Goal: Task Accomplishment & Management: Manage account settings

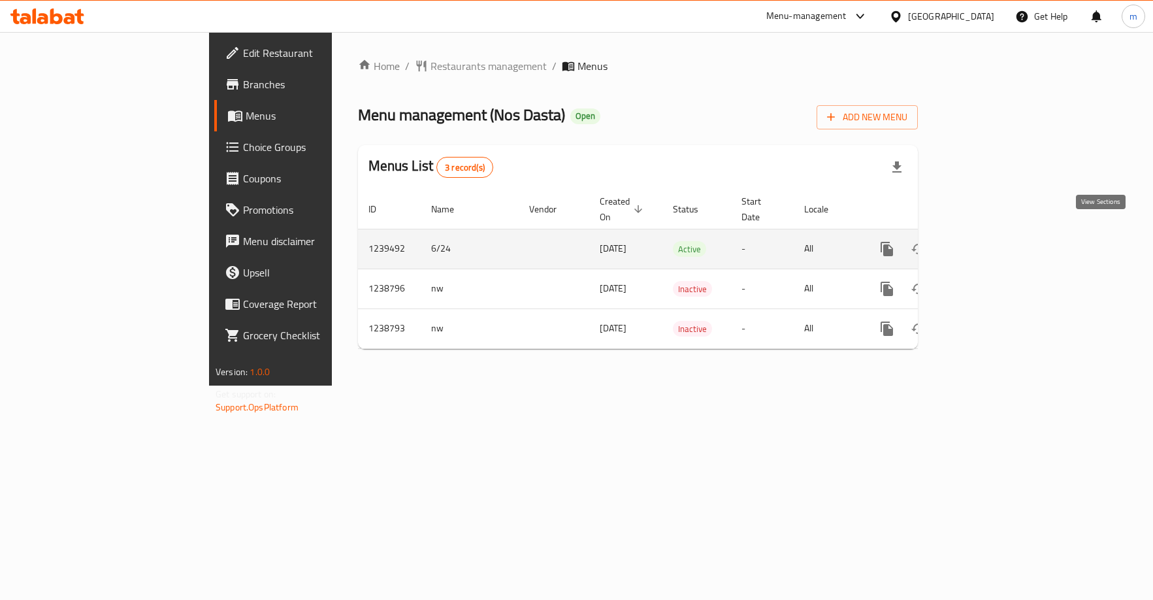
click at [989, 241] on icon "enhanced table" at bounding box center [981, 249] width 16 height 16
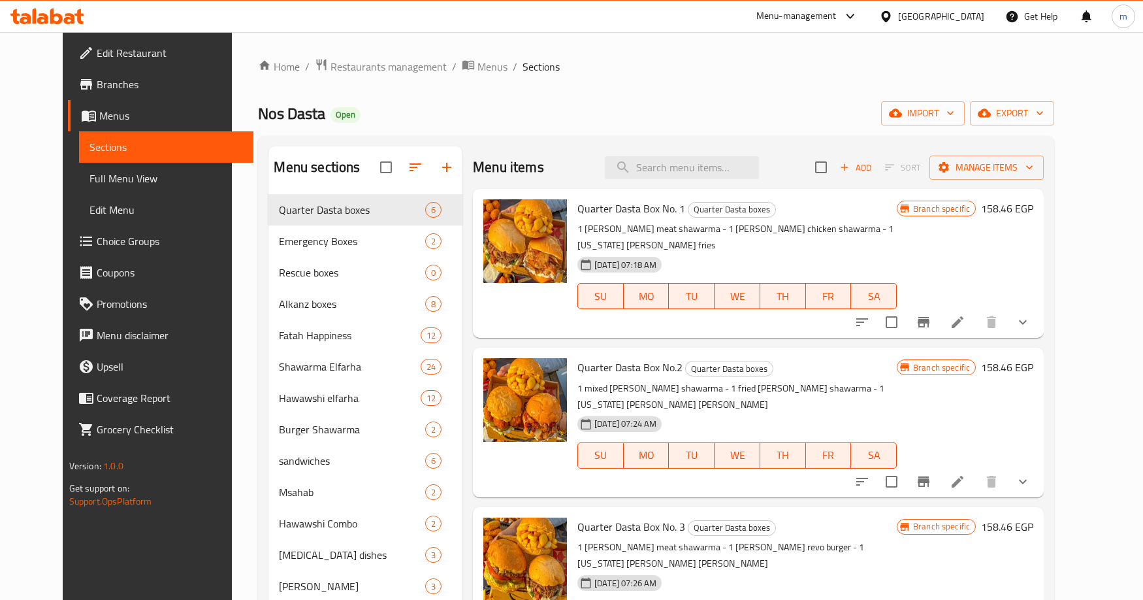
click at [109, 235] on span "Choice Groups" at bounding box center [170, 241] width 146 height 16
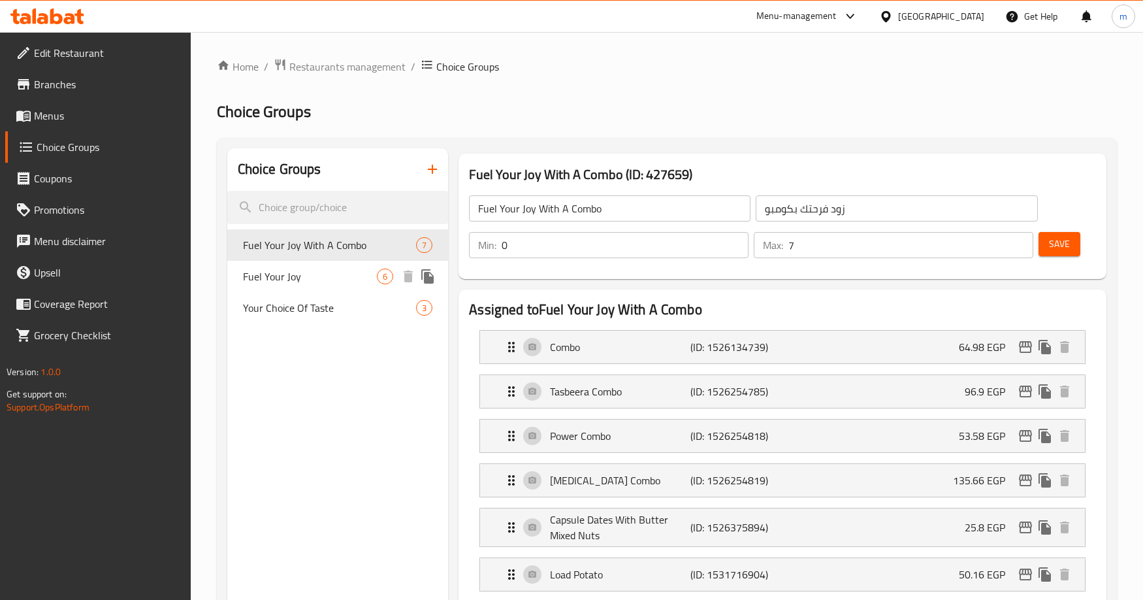
click at [303, 278] on span "Fuel Your Joy" at bounding box center [310, 277] width 134 height 16
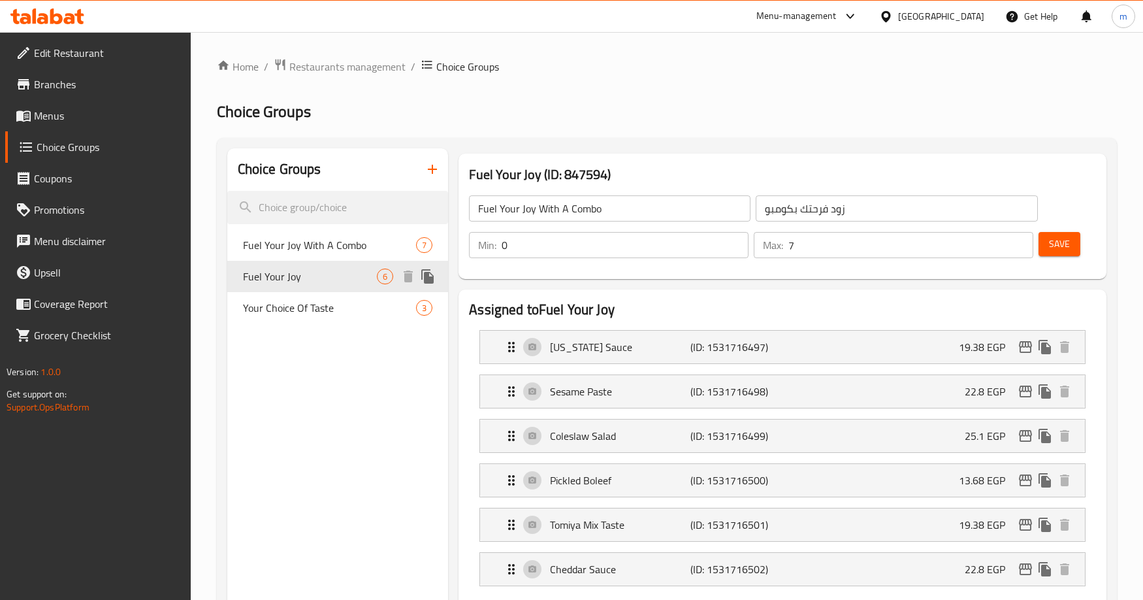
type input "Fuel Your Joy"
type input "زود فرحتك"
type input "6"
click at [316, 252] on span "Fuel Your Joy With A Combo" at bounding box center [310, 245] width 134 height 16
type input "Fuel Your Joy With A Combo"
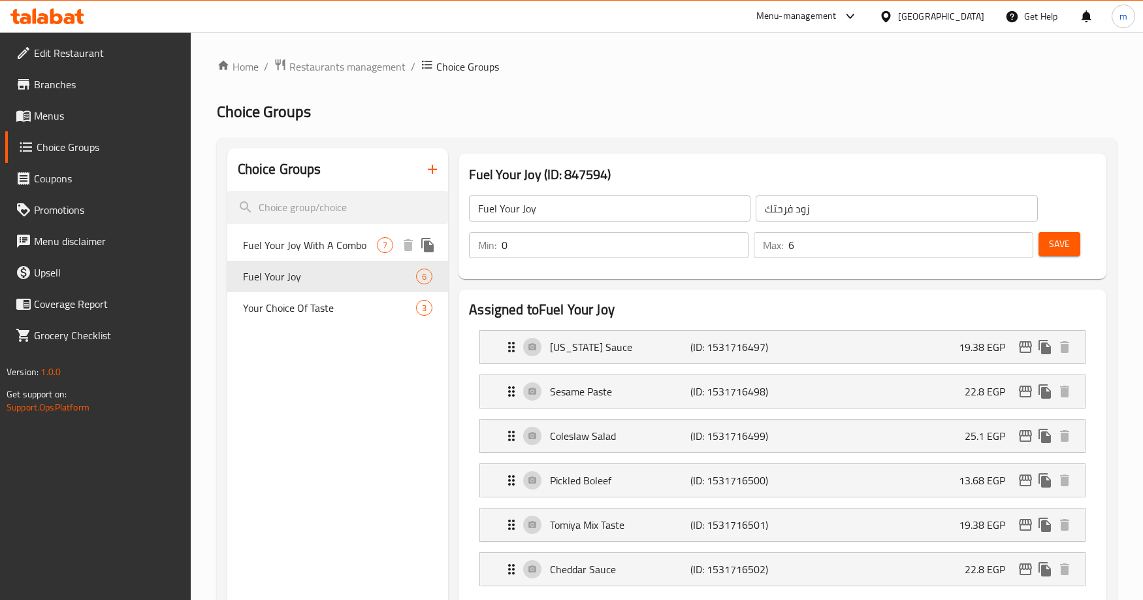
type input "زود فرحتك بكومبو"
type input "7"
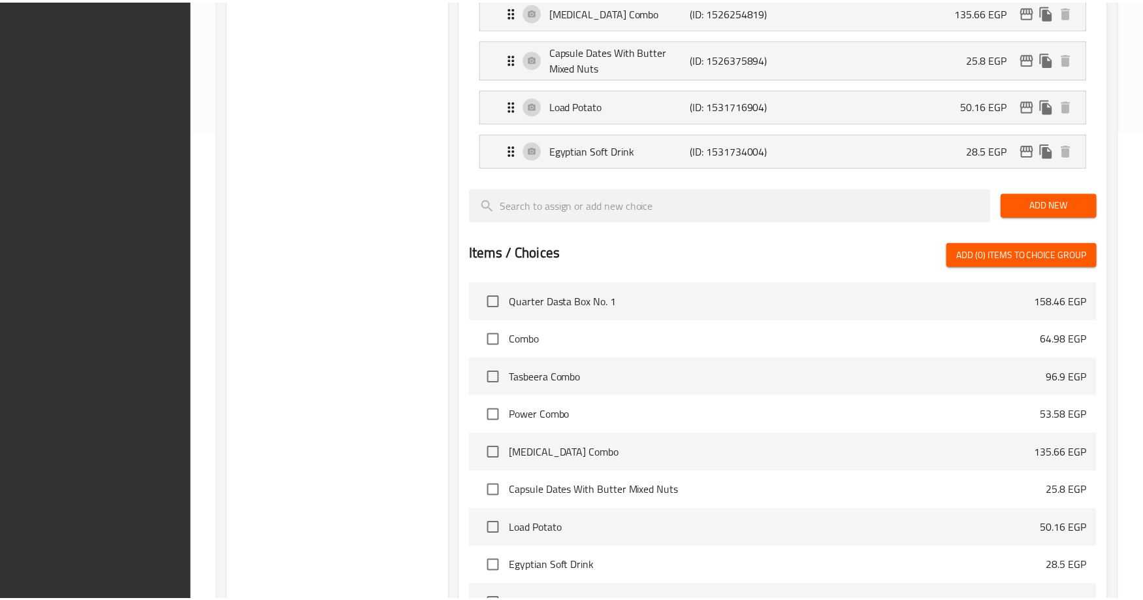
scroll to position [649, 0]
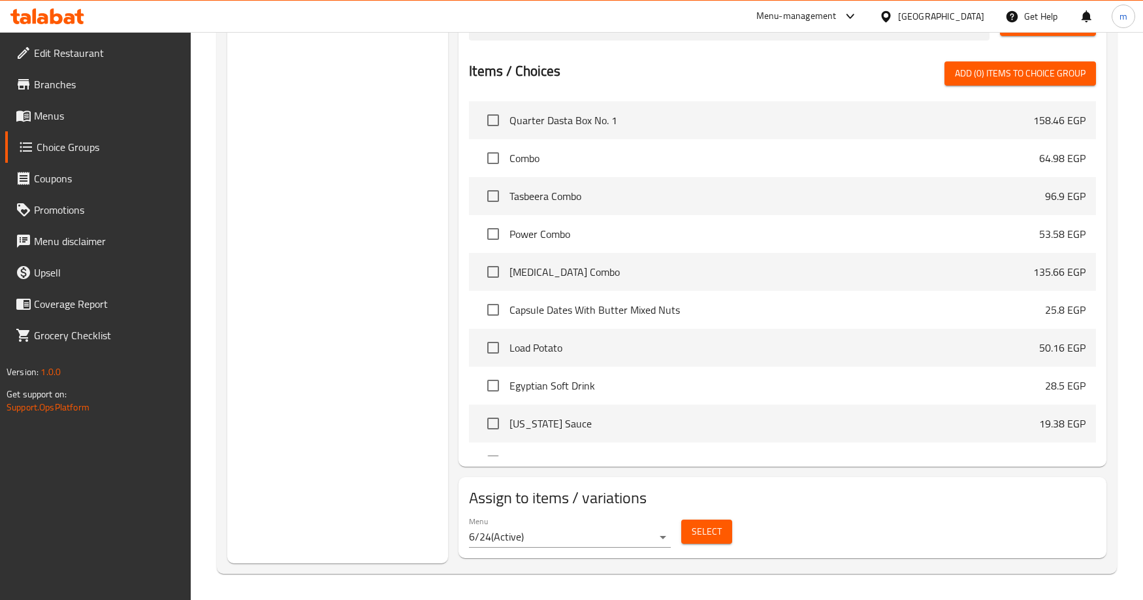
click at [404, 290] on div "Choice Groups Fuel Your Joy With A Combo 7 Fuel Your Joy 6 Your Choice Of Taste…" at bounding box center [337, 31] width 221 height 1064
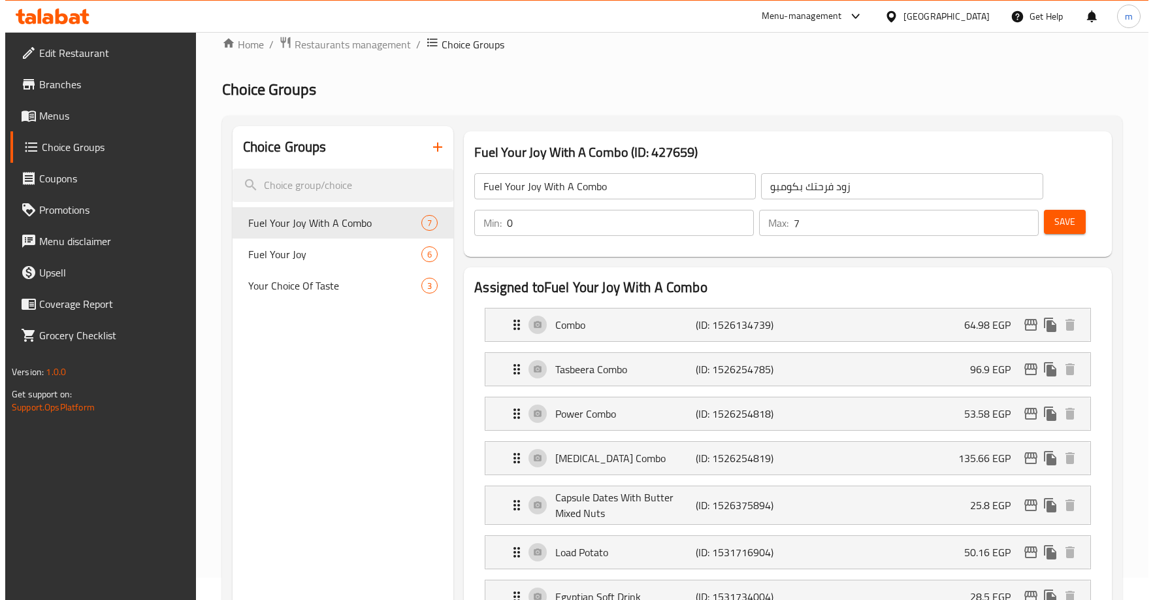
scroll to position [0, 0]
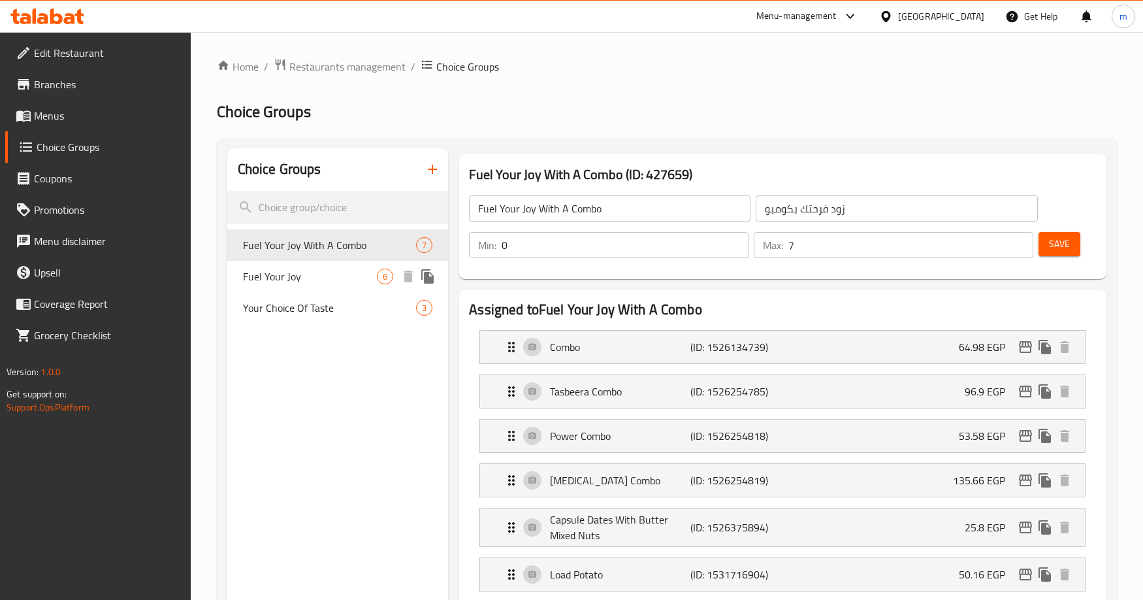
click at [365, 284] on span "Fuel Your Joy" at bounding box center [310, 277] width 134 height 16
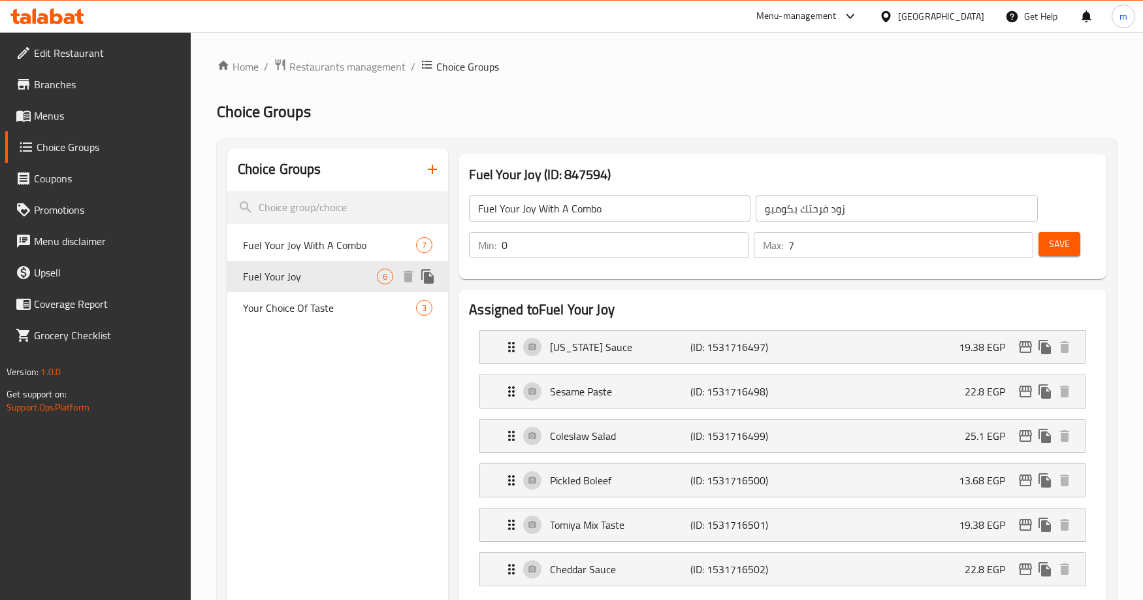
type input "Fuel Your Joy"
type input "زود فرحتك"
type input "6"
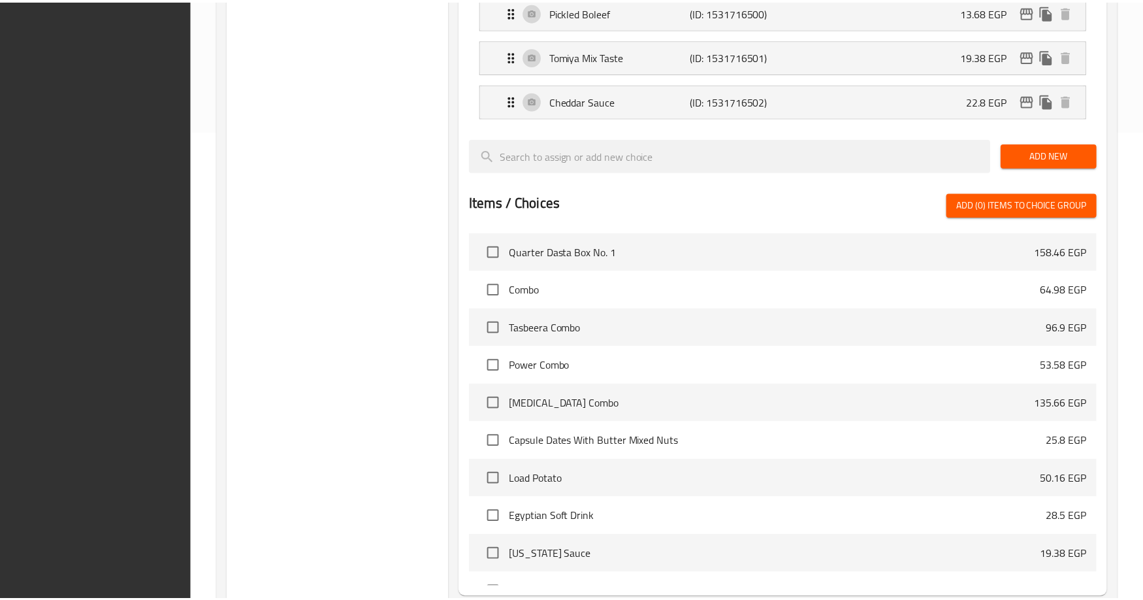
scroll to position [600, 0]
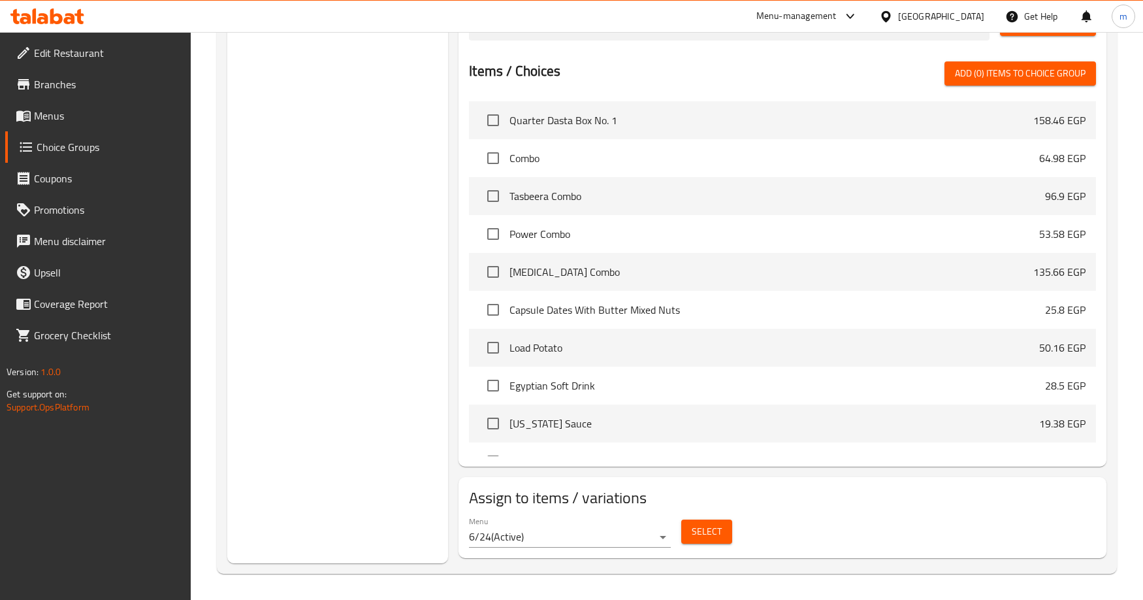
click at [325, 286] on div "Choice Groups Fuel Your Joy With A Combo 7 Fuel Your Joy 6 Your Choice Of Taste…" at bounding box center [337, 56] width 221 height 1015
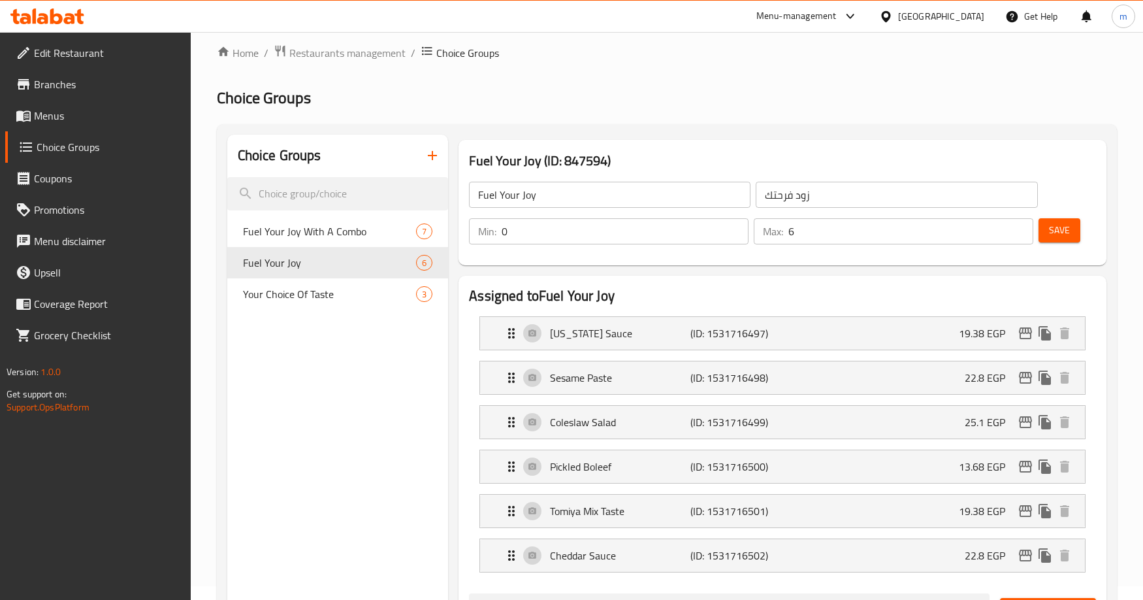
scroll to position [12, 0]
click at [294, 302] on span "Your Choice Of Taste" at bounding box center [310, 296] width 134 height 16
type input "Your Choice Of Taste"
type input "الاختيار للطعم"
type input "1"
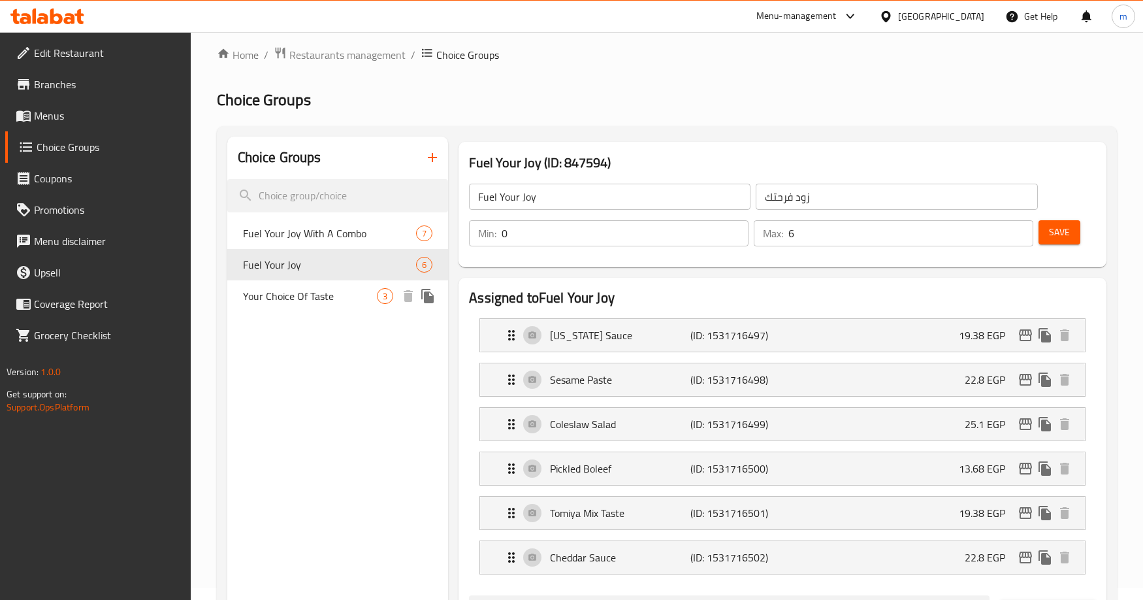
type input "1"
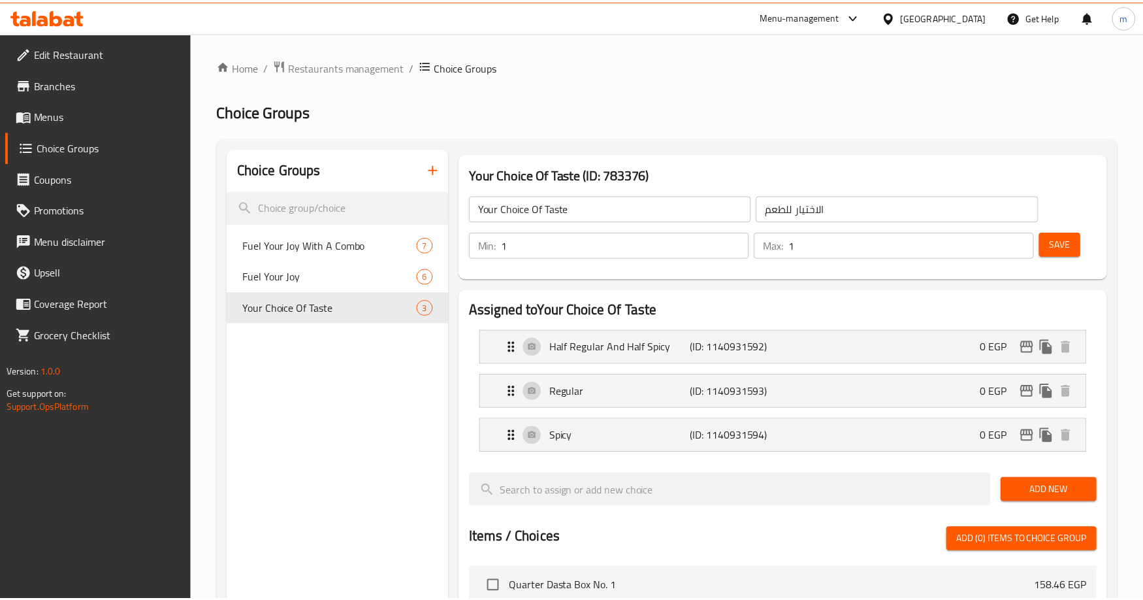
scroll to position [466, 0]
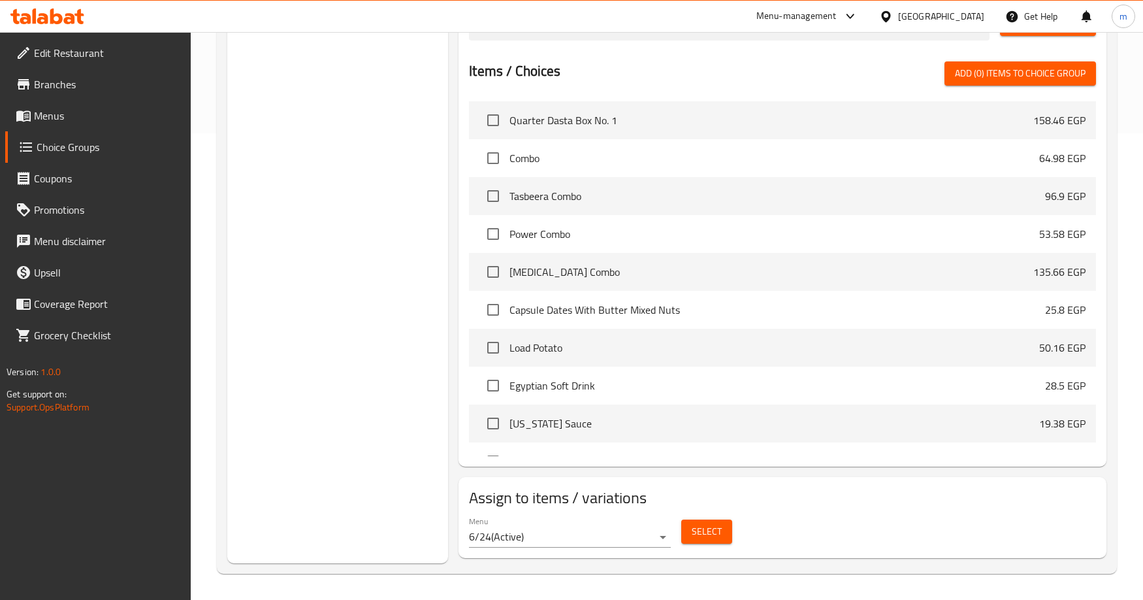
click at [408, 370] on div "Choice Groups Fuel Your Joy With A Combo 7 Fuel Your Joy 6 Your Choice Of Taste…" at bounding box center [337, 122] width 221 height 881
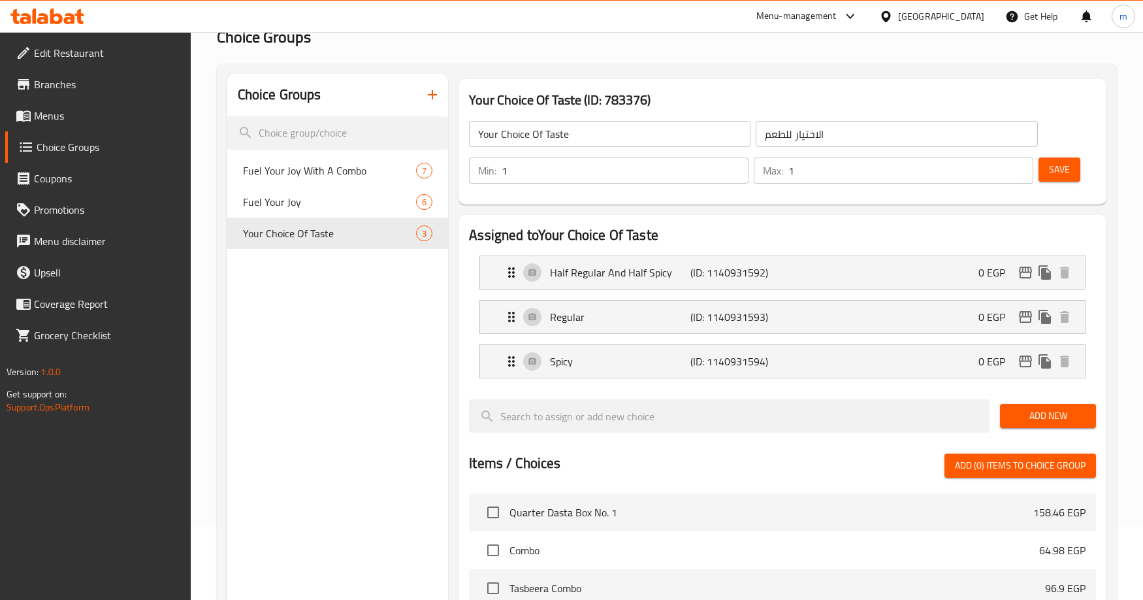
scroll to position [0, 0]
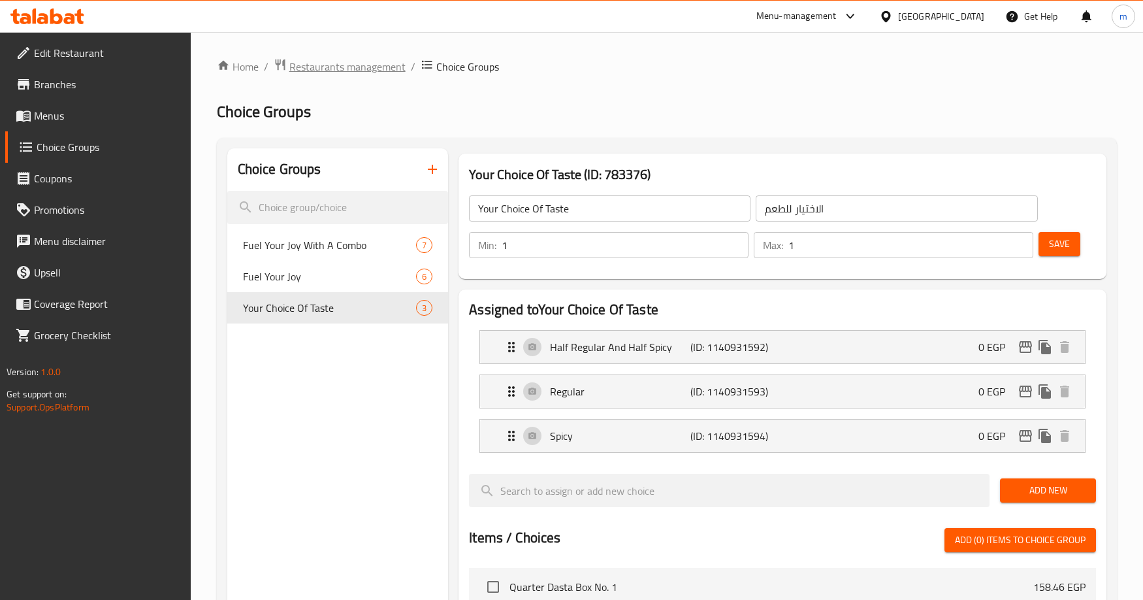
click at [356, 74] on span "Restaurants management" at bounding box center [347, 67] width 116 height 16
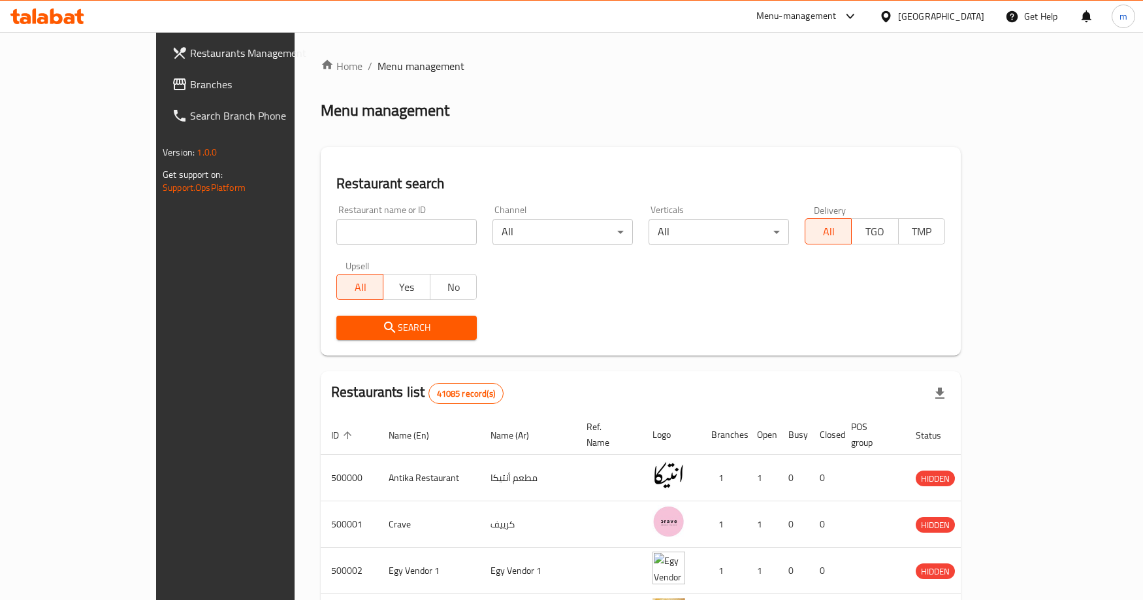
click at [190, 91] on span "Branches" at bounding box center [263, 84] width 146 height 16
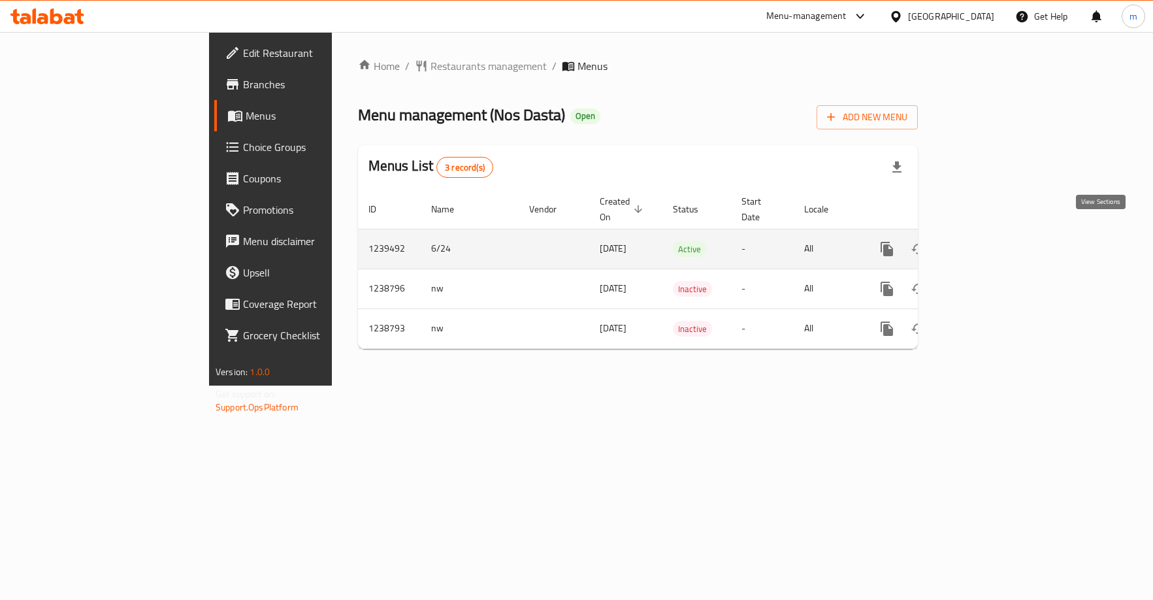
click at [987, 243] on icon "enhanced table" at bounding box center [981, 249] width 12 height 12
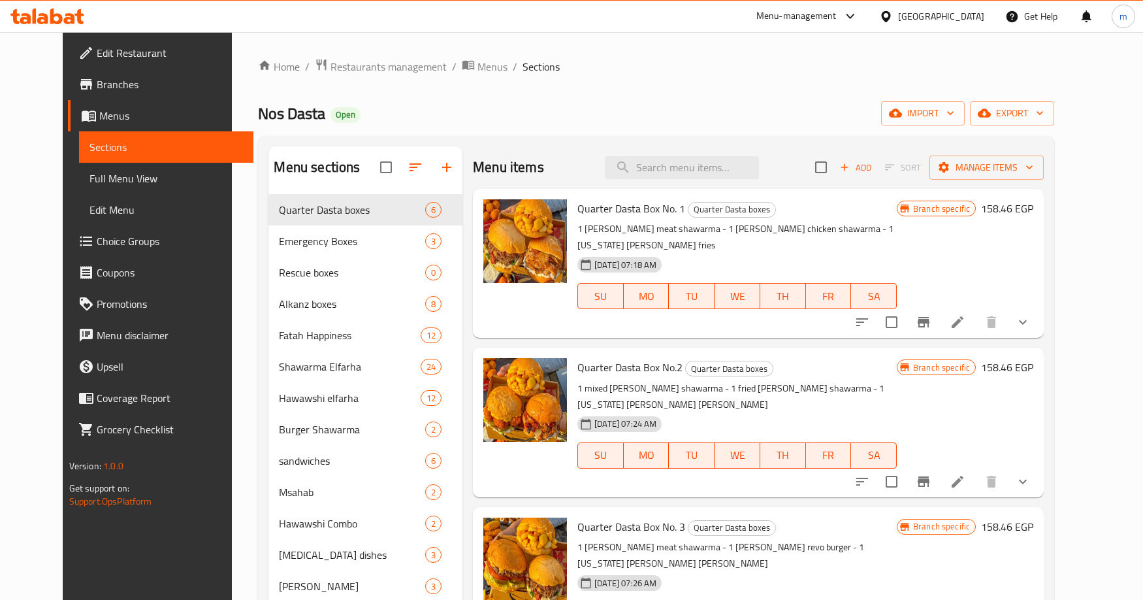
click at [97, 238] on span "Choice Groups" at bounding box center [170, 241] width 146 height 16
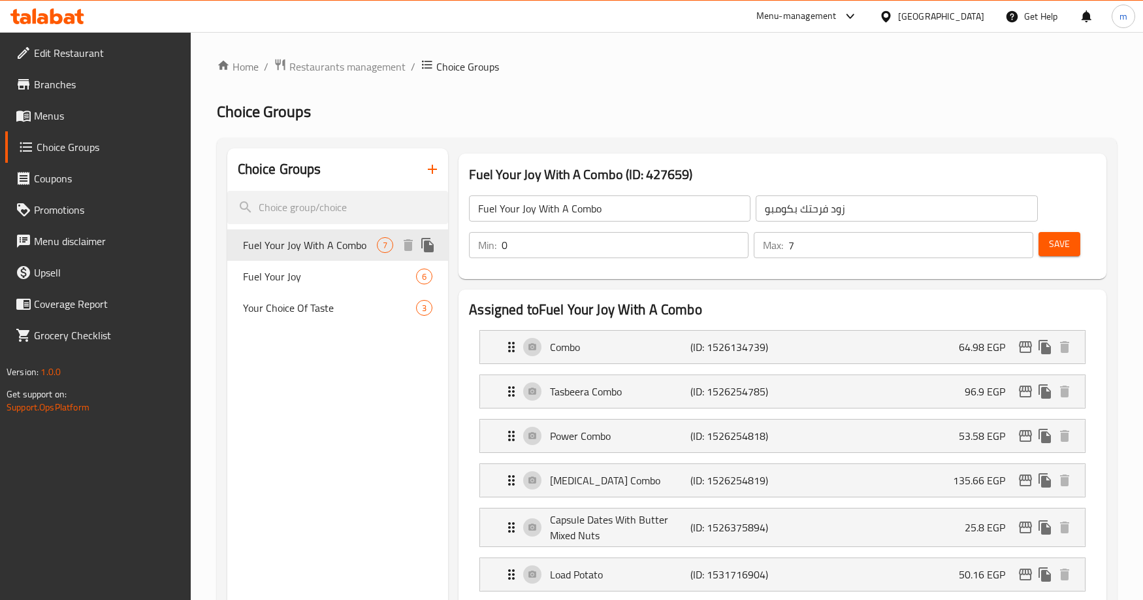
click at [308, 249] on span "Fuel Your Joy With A Combo" at bounding box center [310, 245] width 134 height 16
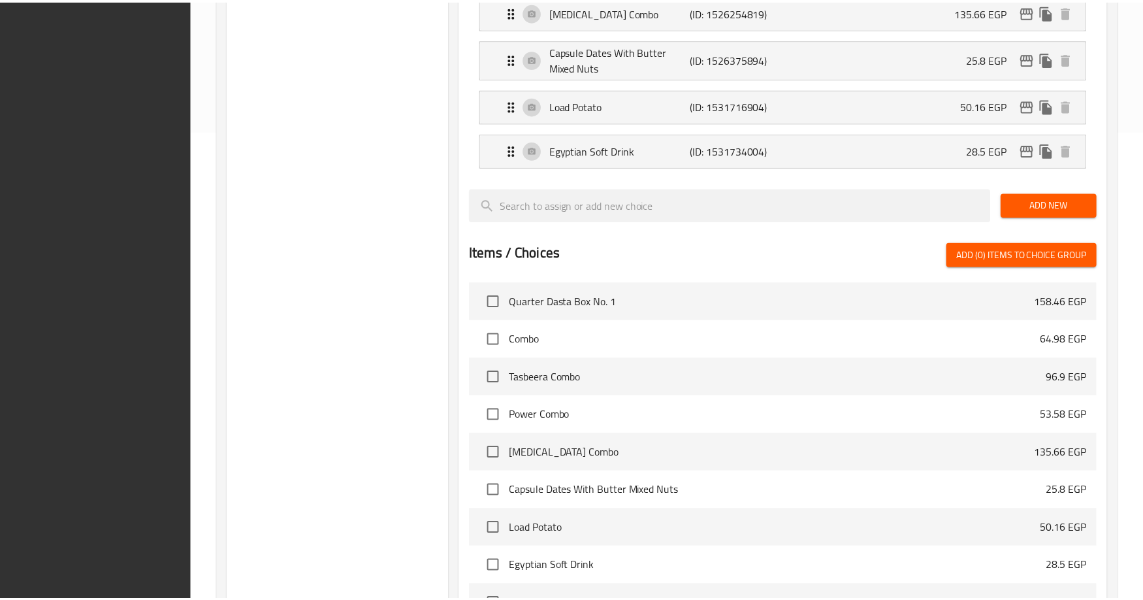
scroll to position [649, 0]
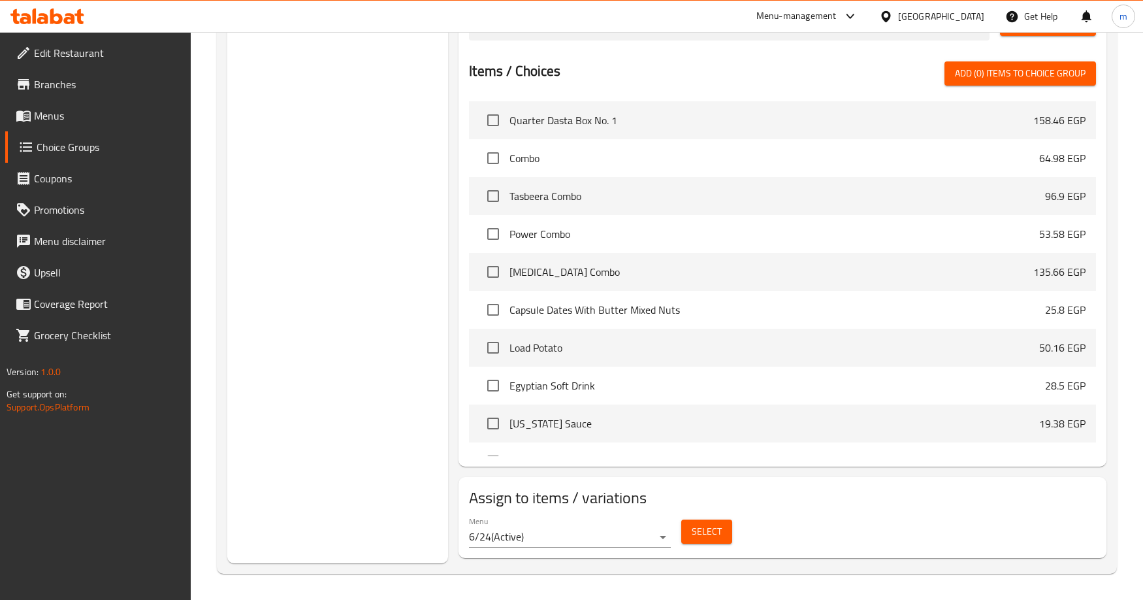
click at [392, 350] on div "Choice Groups Fuel Your Joy With A Combo 7 Fuel Your Joy 6 Your Choice Of Taste…" at bounding box center [337, 31] width 221 height 1064
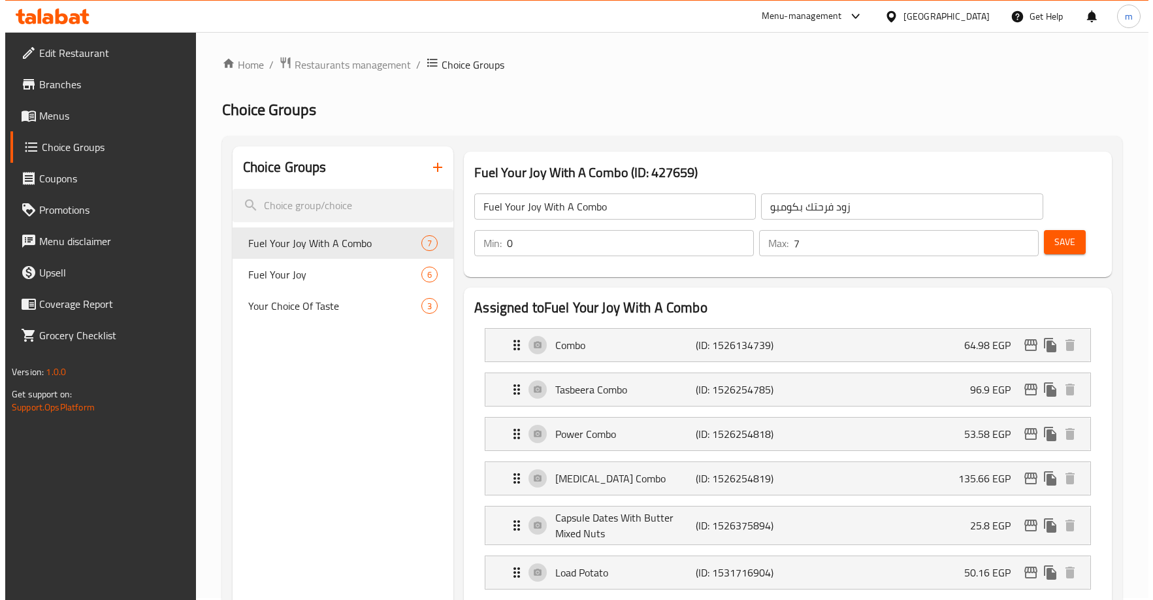
scroll to position [0, 0]
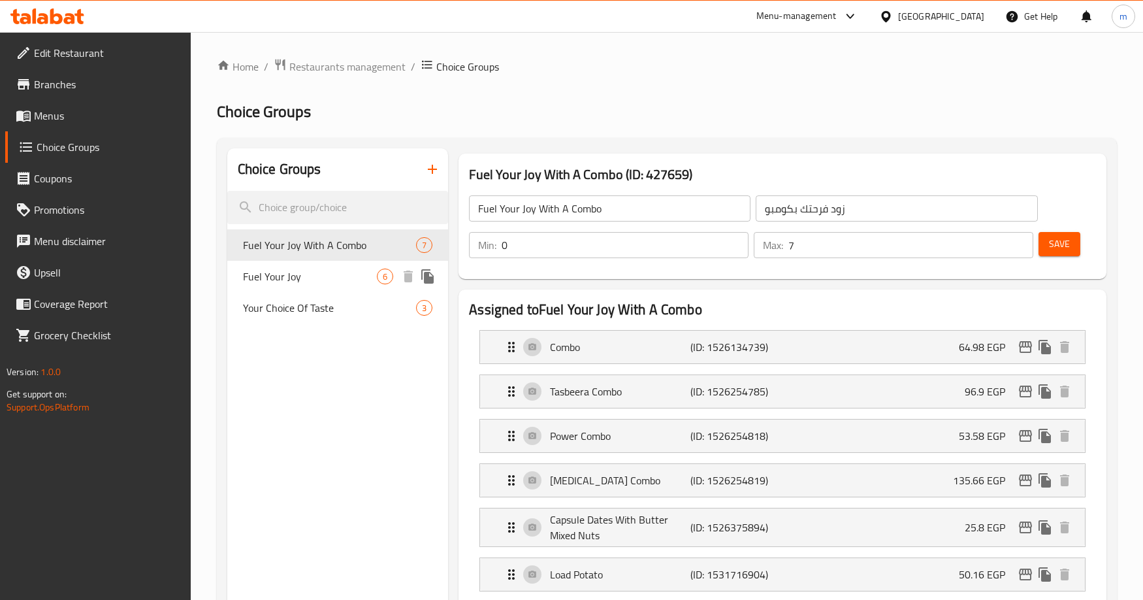
click at [310, 285] on div "Fuel Your Joy 6" at bounding box center [337, 276] width 221 height 31
type input "Fuel Your Joy"
type input "زود فرحتك"
type input "6"
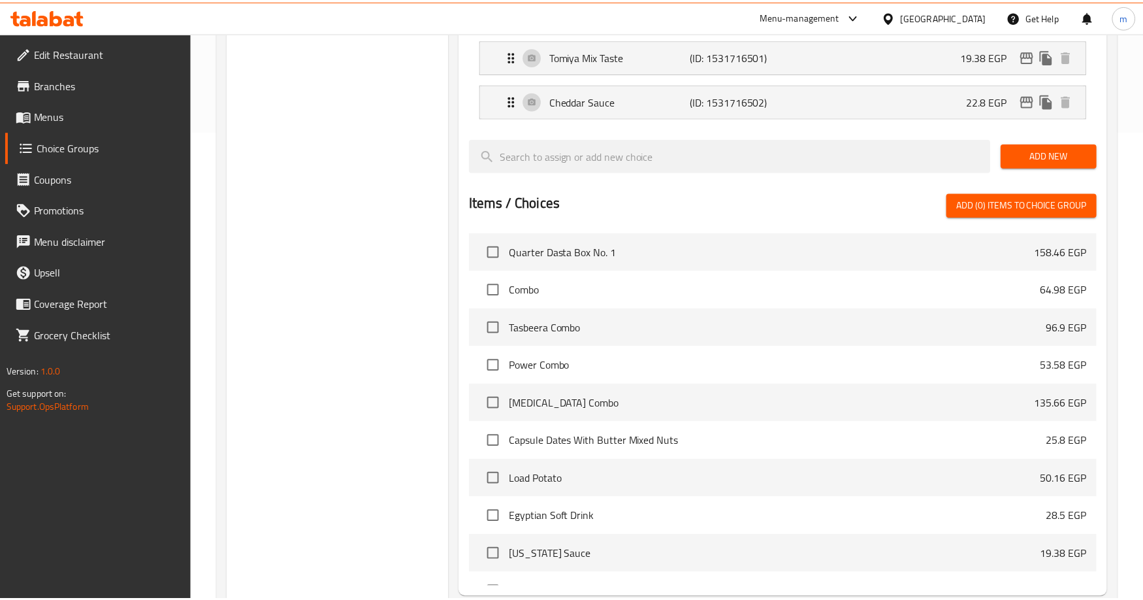
scroll to position [600, 0]
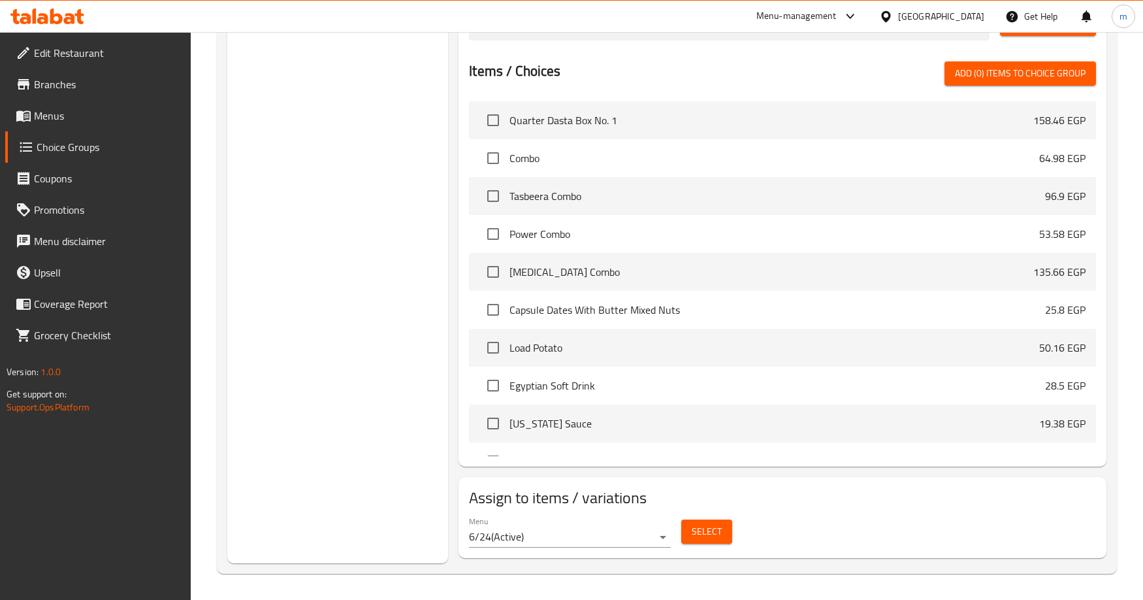
click at [314, 319] on div "Choice Groups Fuel Your Joy With A Combo 7 Fuel Your Joy 6 Your Choice Of Taste…" at bounding box center [337, 56] width 221 height 1015
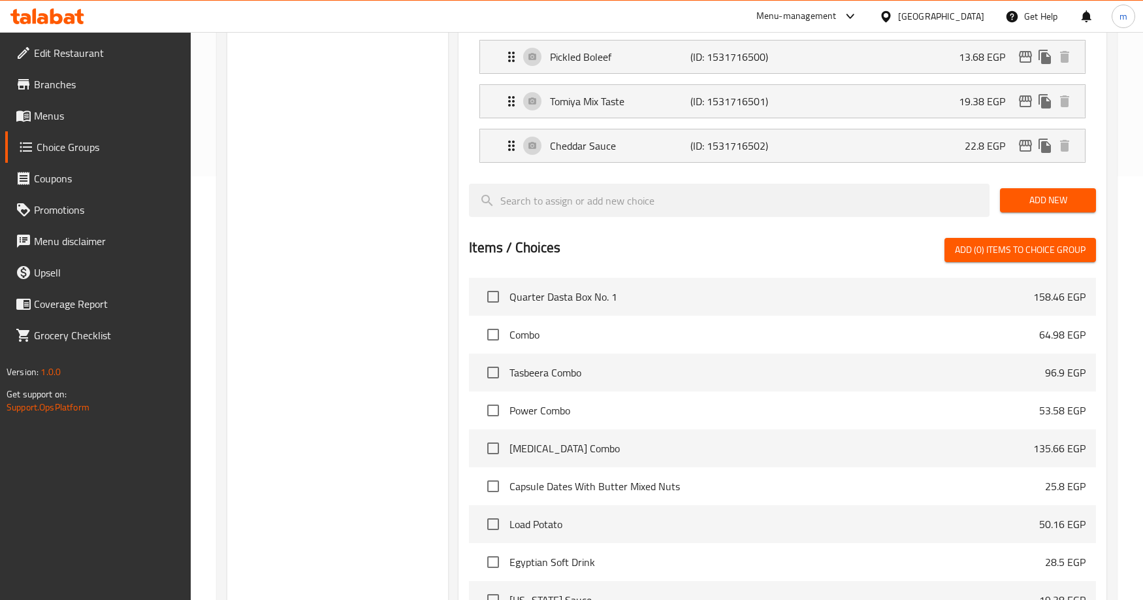
scroll to position [208, 0]
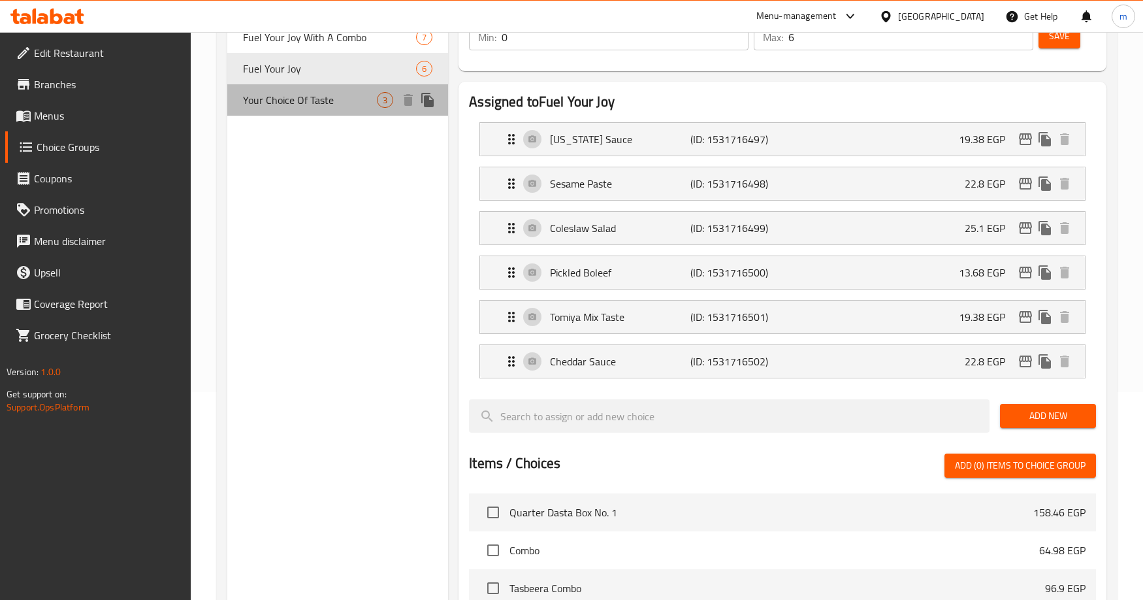
click at [292, 106] on span "Your Choice Of Taste" at bounding box center [310, 100] width 134 height 16
type input "Your Choice Of Taste"
type input "الاختيار للطعم"
type input "1"
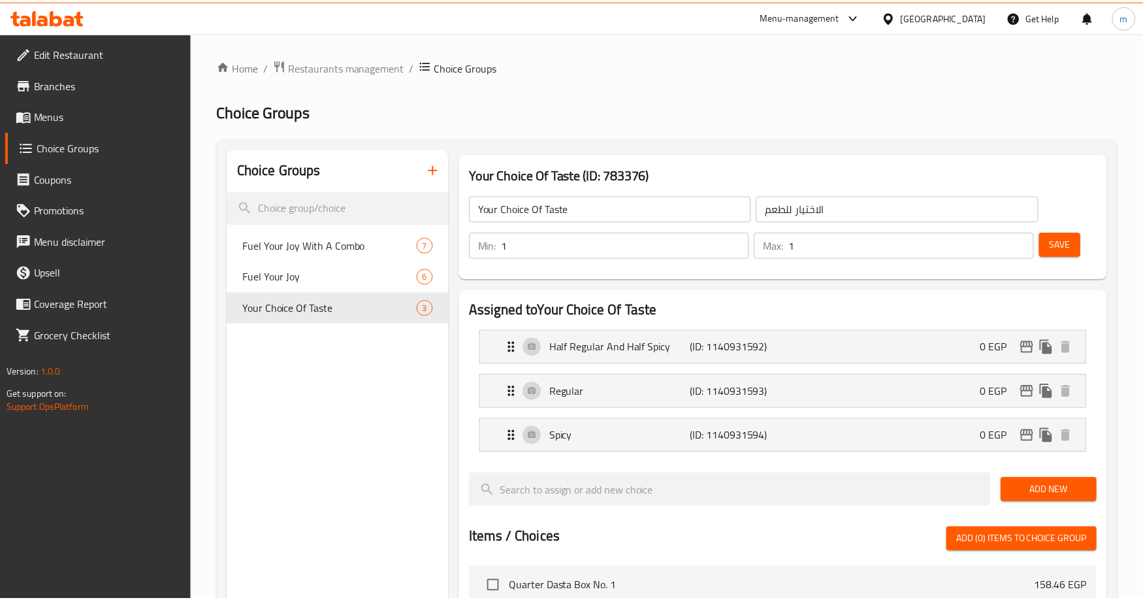
scroll to position [466, 0]
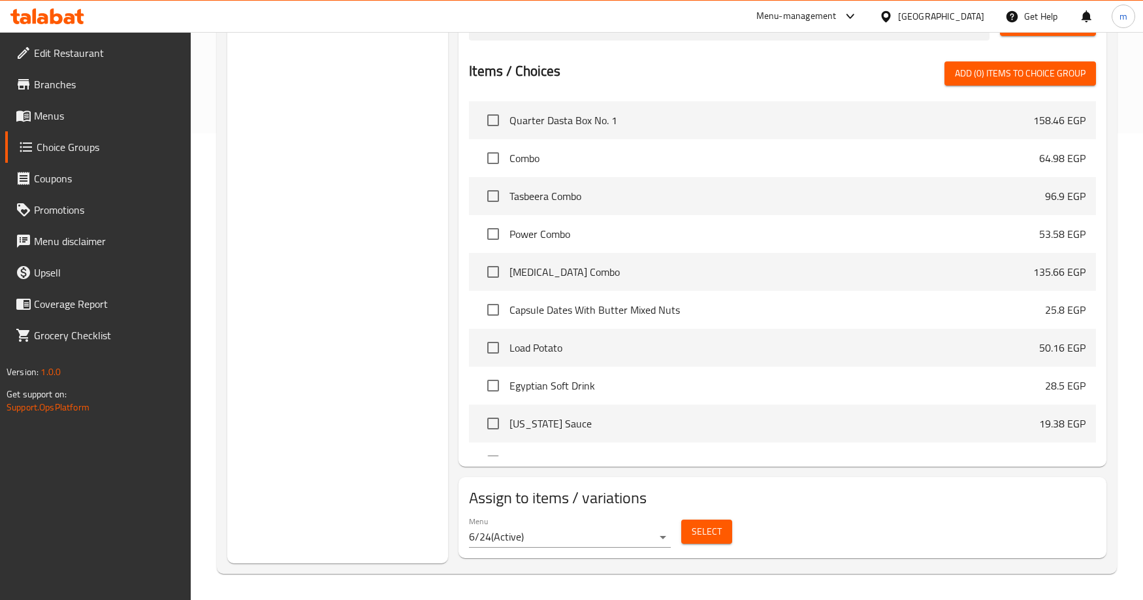
click at [395, 305] on div "Choice Groups Fuel Your Joy With A Combo 7 Fuel Your Joy 6 Your Choice Of Taste…" at bounding box center [337, 122] width 221 height 881
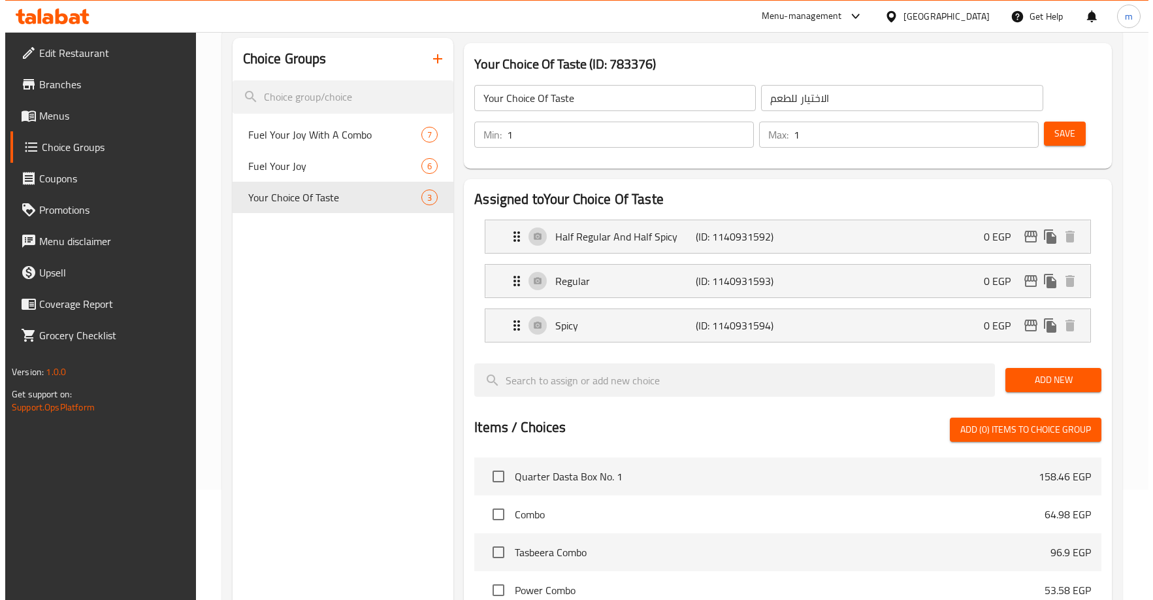
scroll to position [0, 0]
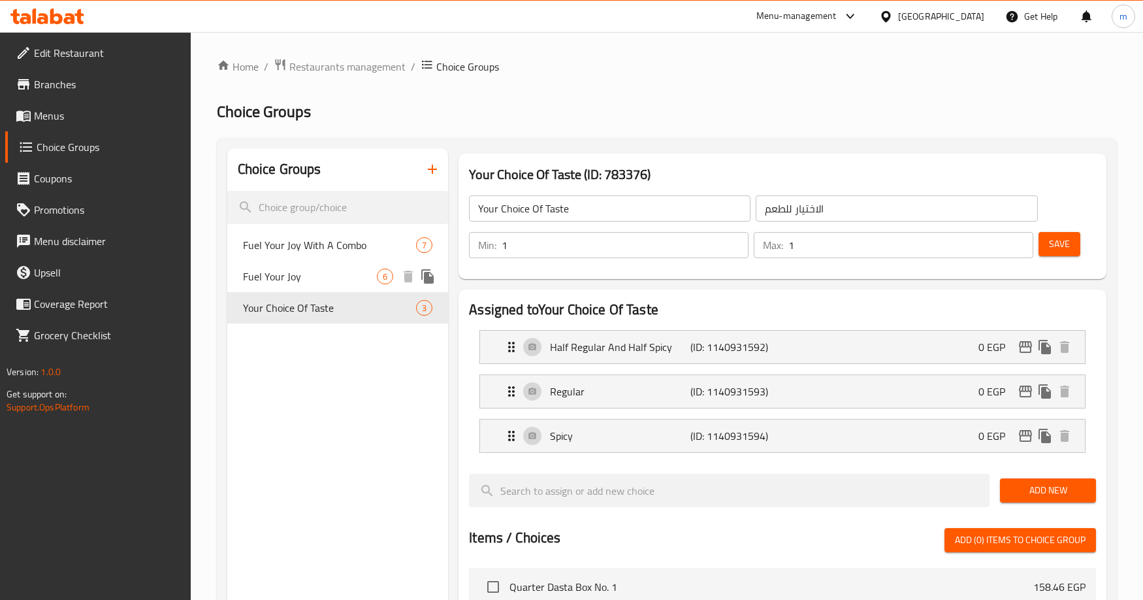
click at [276, 272] on span "Fuel Your Joy" at bounding box center [310, 277] width 134 height 16
type input "Fuel Your Joy"
type input "زود فرحتك"
type input "0"
type input "6"
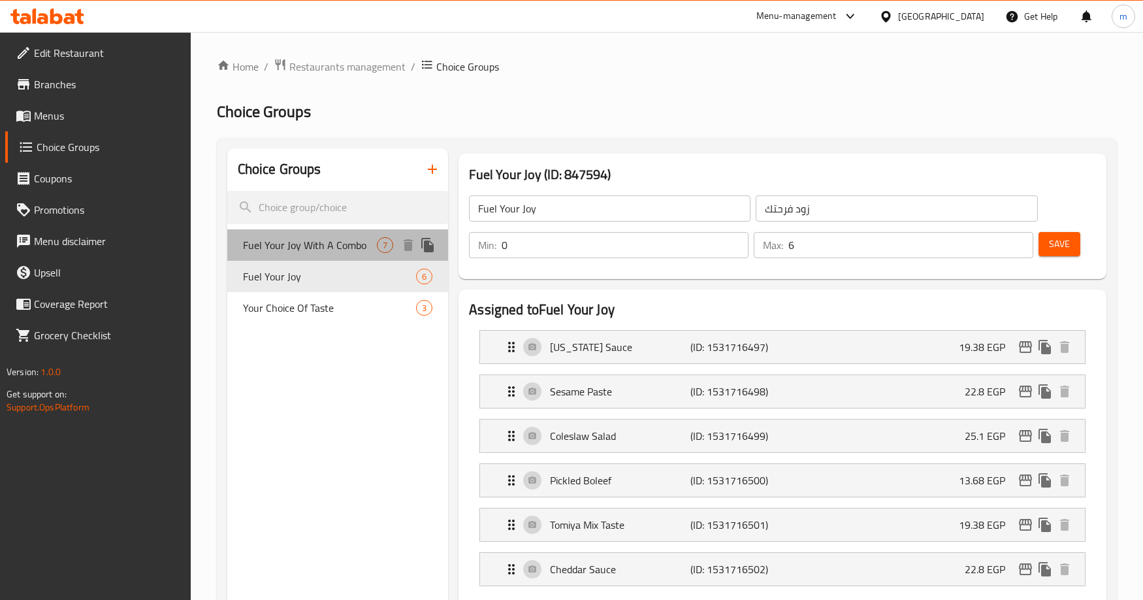
click at [303, 240] on span "Fuel Your Joy With A Combo" at bounding box center [310, 245] width 134 height 16
type input "Fuel Your Joy With A Combo"
type input "زود فرحتك بكومبو"
type input "7"
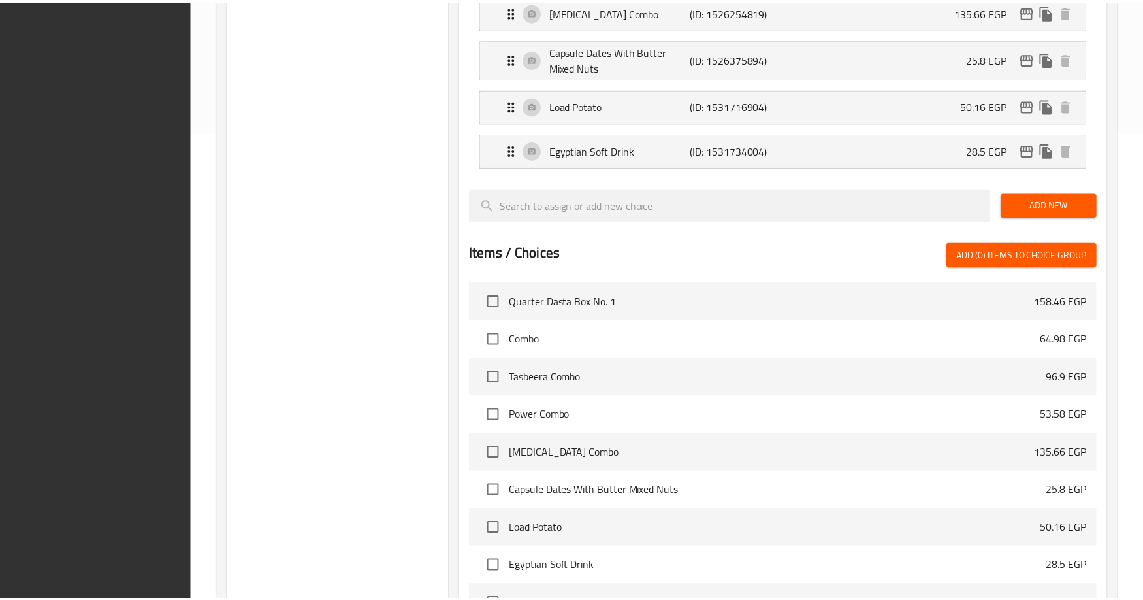
scroll to position [649, 0]
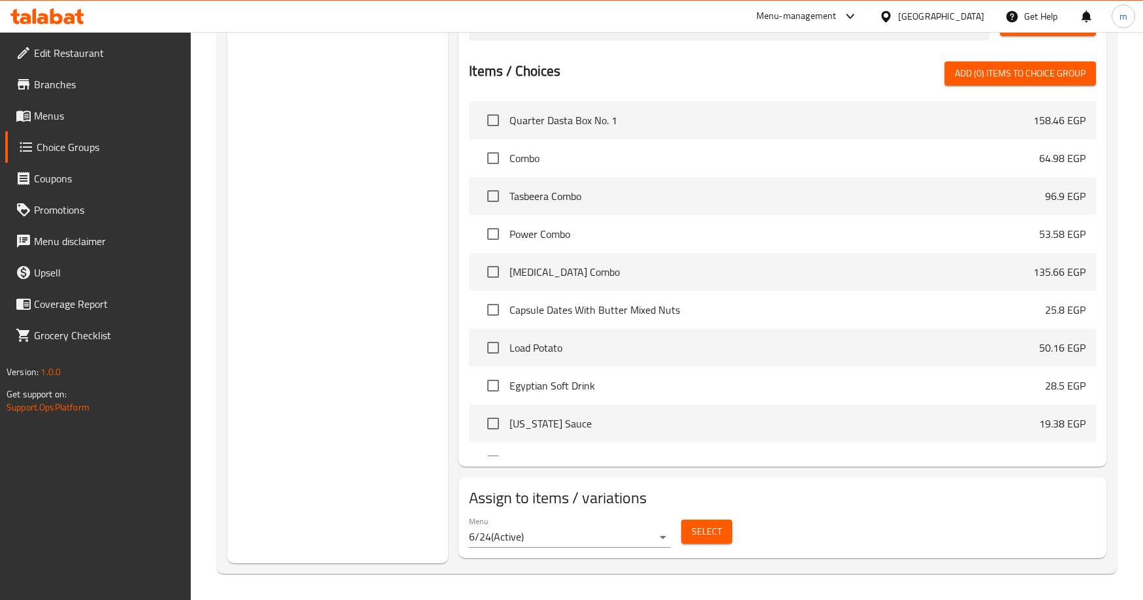
click at [405, 293] on div "Choice Groups Fuel Your Joy With A Combo 7 Fuel Your Joy 6 Your Choice Of Taste…" at bounding box center [337, 31] width 221 height 1064
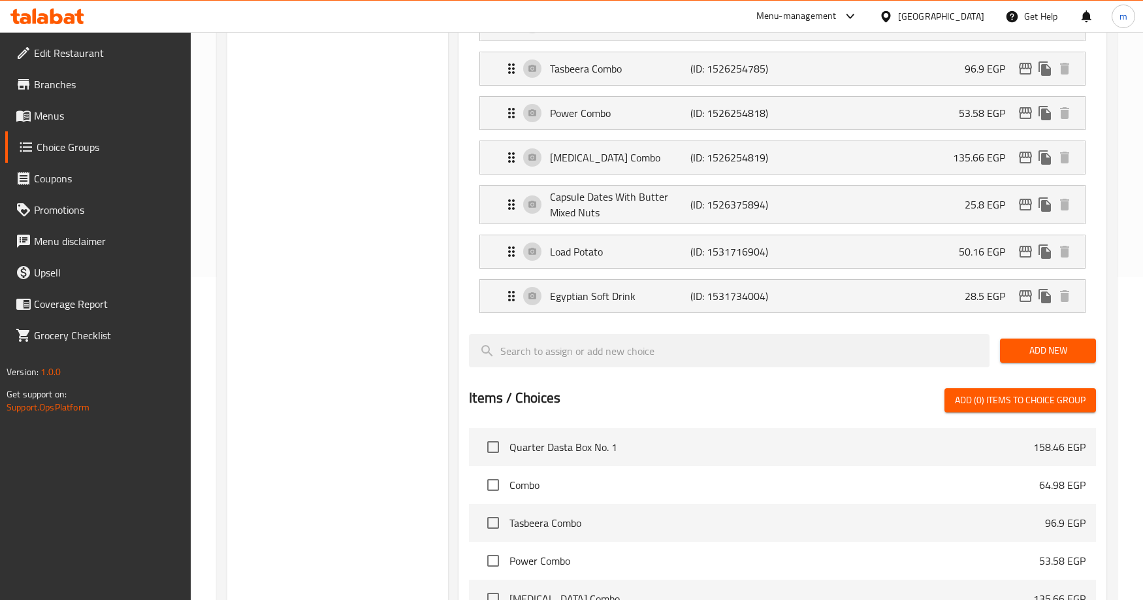
scroll to position [61, 0]
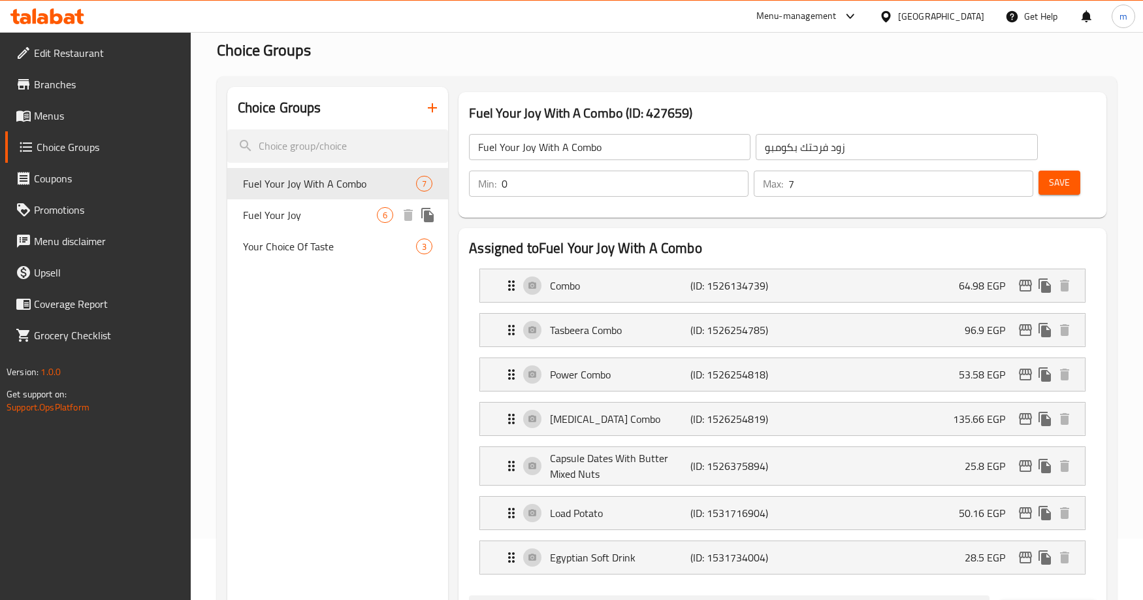
click at [319, 220] on span "Fuel Your Joy" at bounding box center [310, 215] width 134 height 16
type input "Fuel Your Joy"
type input "زود فرحتك"
type input "6"
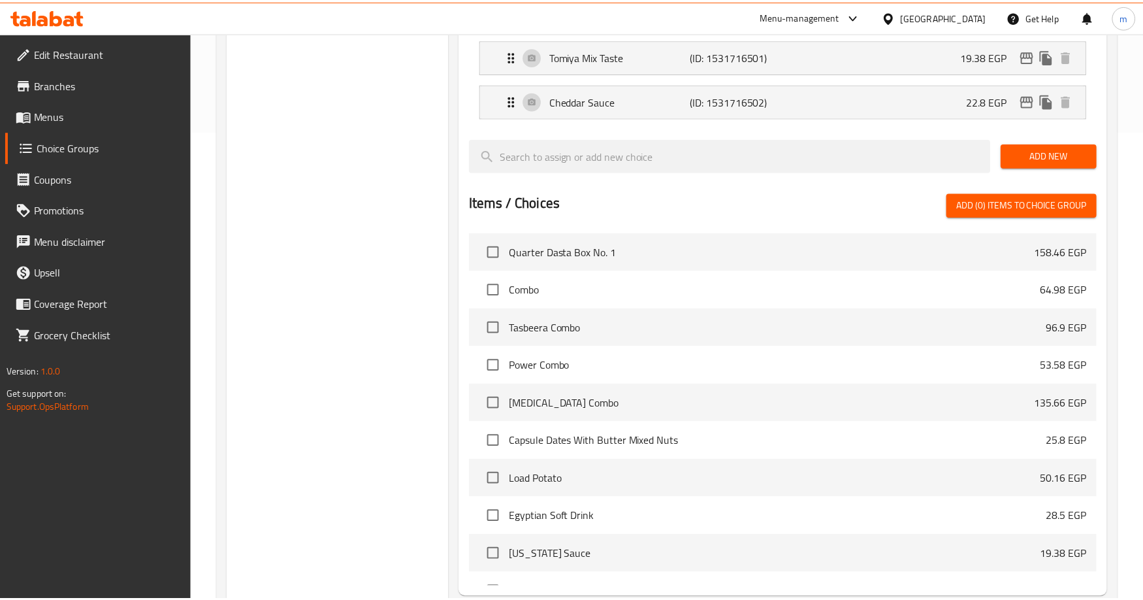
scroll to position [600, 0]
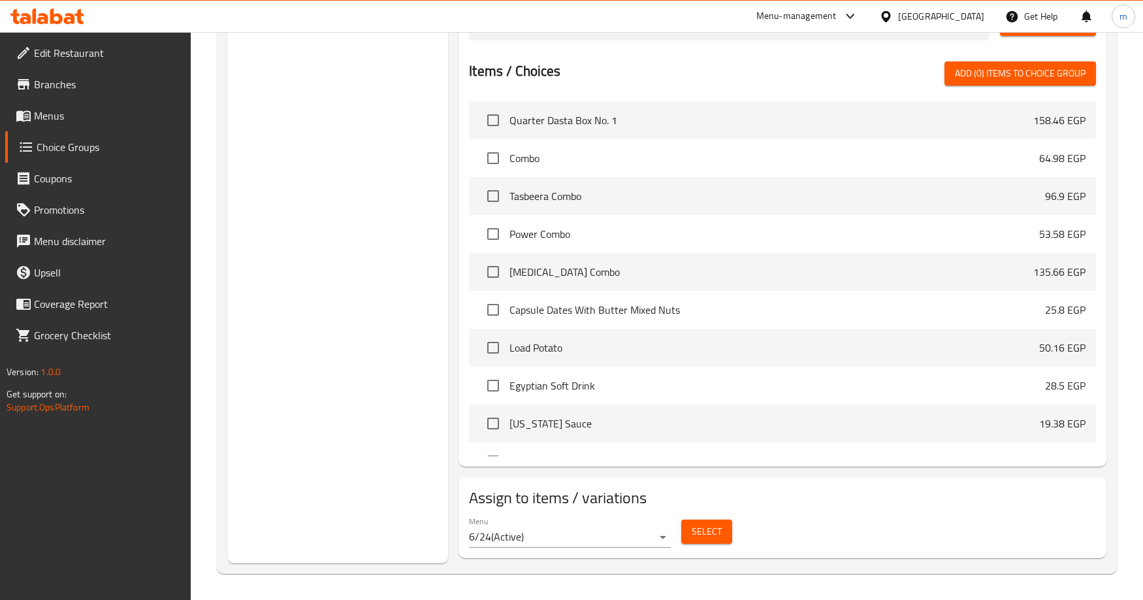
click at [416, 248] on div "Choice Groups Fuel Your Joy With A Combo 7 Fuel Your Joy 6 Your Choice Of Taste…" at bounding box center [337, 56] width 221 height 1015
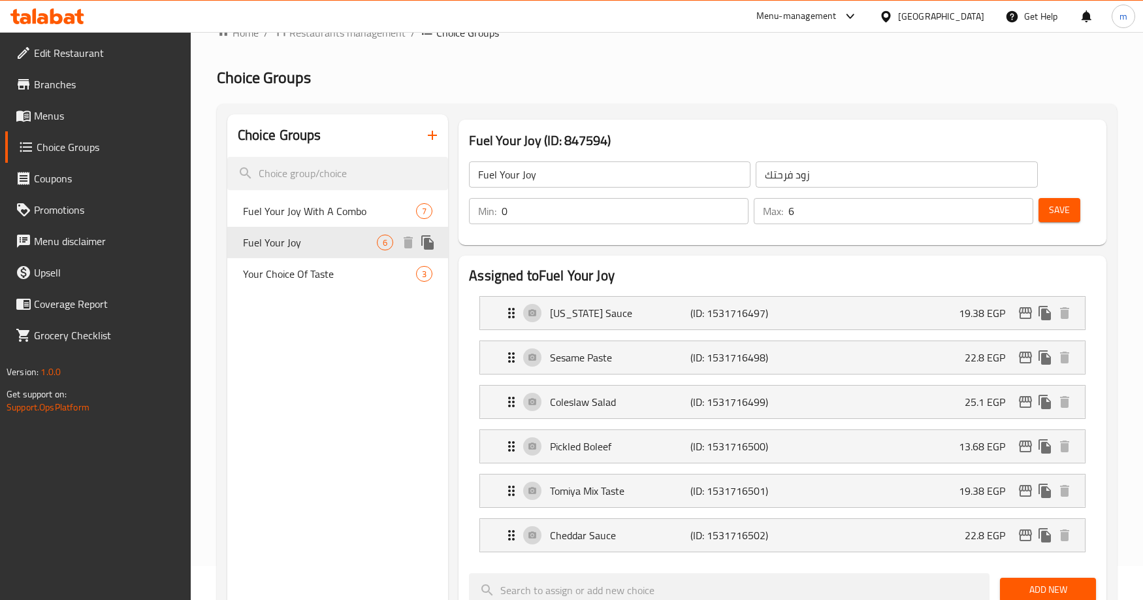
scroll to position [12, 0]
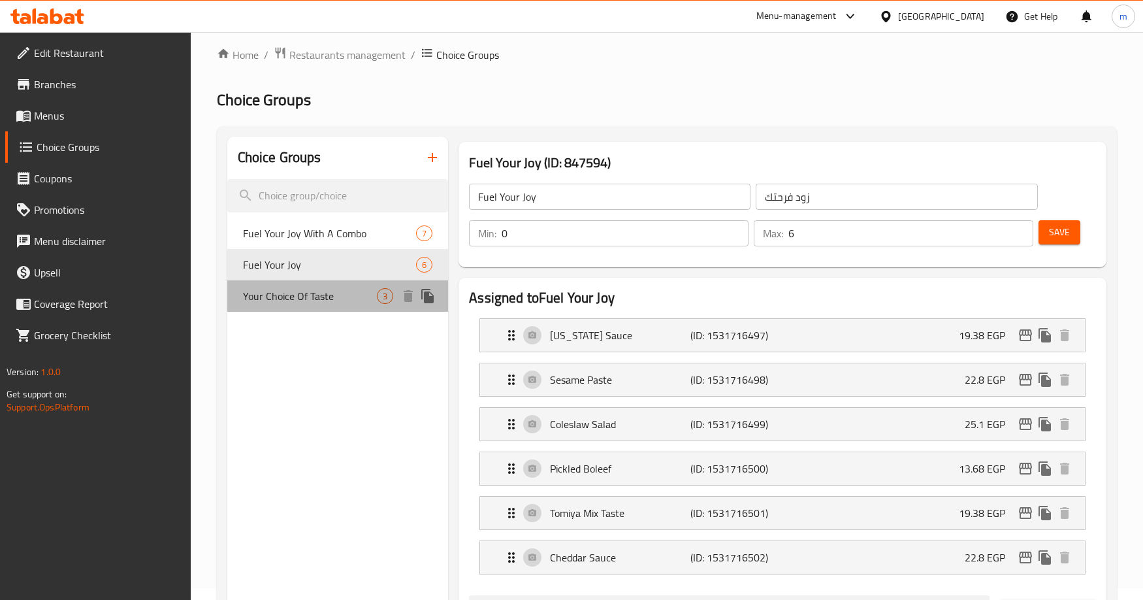
click at [321, 299] on span "Your Choice Of Taste" at bounding box center [310, 296] width 134 height 16
type input "Your Choice Of Taste"
type input "الاختيار للطعم"
type input "1"
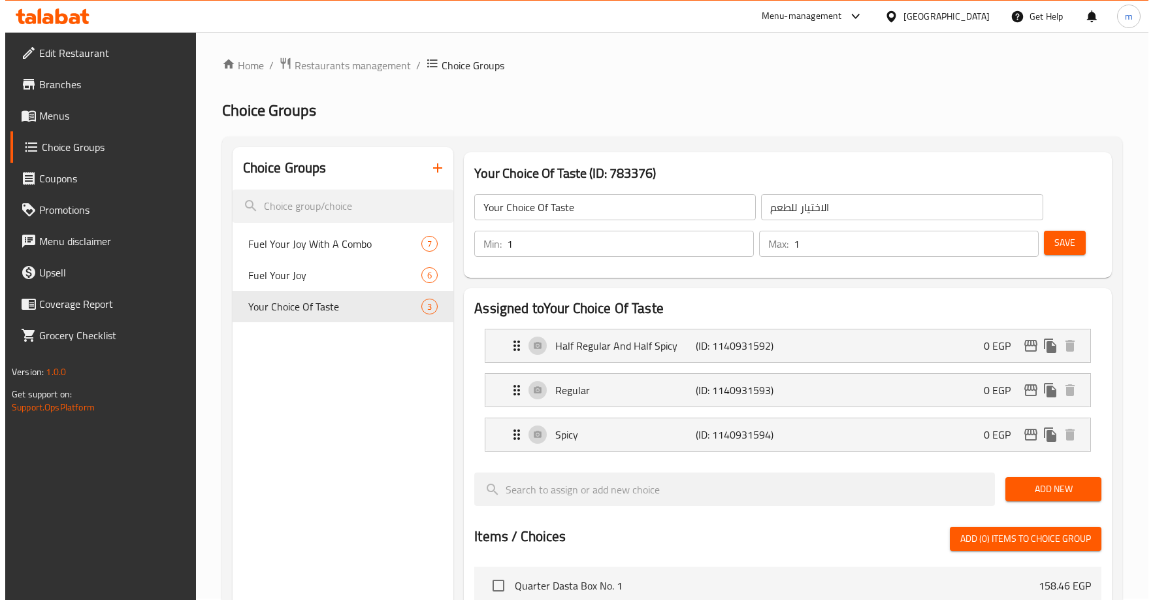
scroll to position [0, 0]
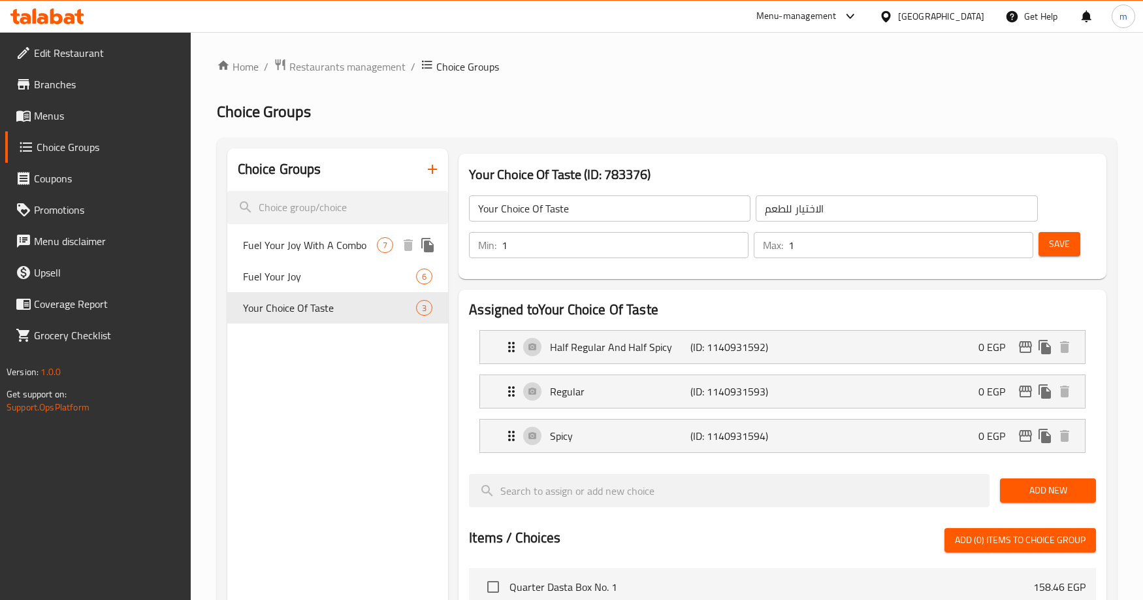
click at [340, 244] on span "Fuel Your Joy With A Combo" at bounding box center [310, 245] width 134 height 16
type input "Fuel Your Joy With A Combo"
type input "زود فرحتك بكومبو"
type input "0"
type input "7"
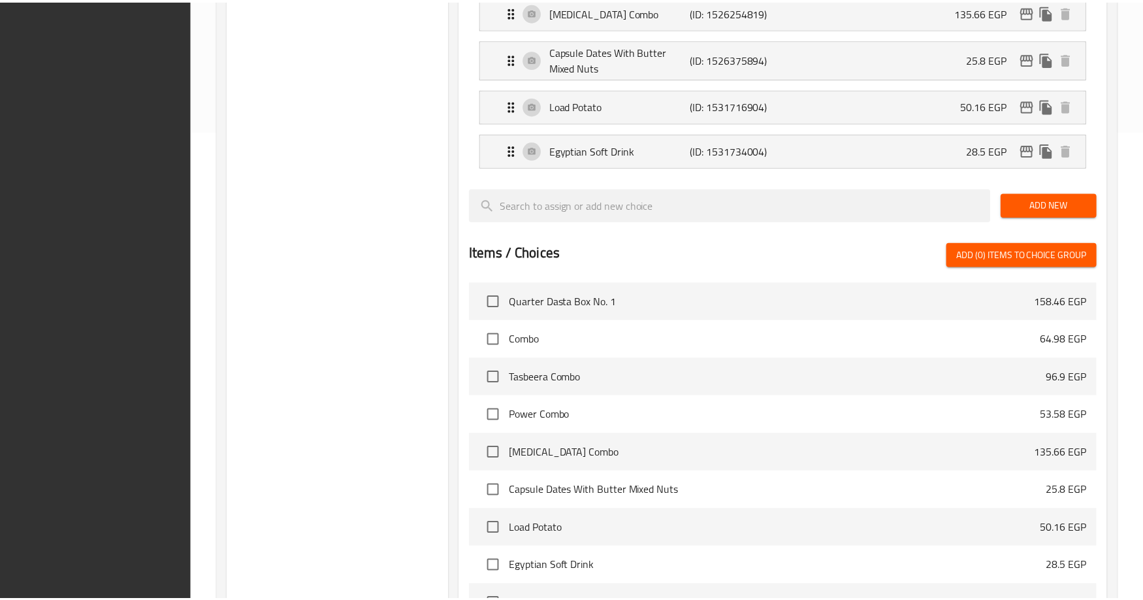
scroll to position [649, 0]
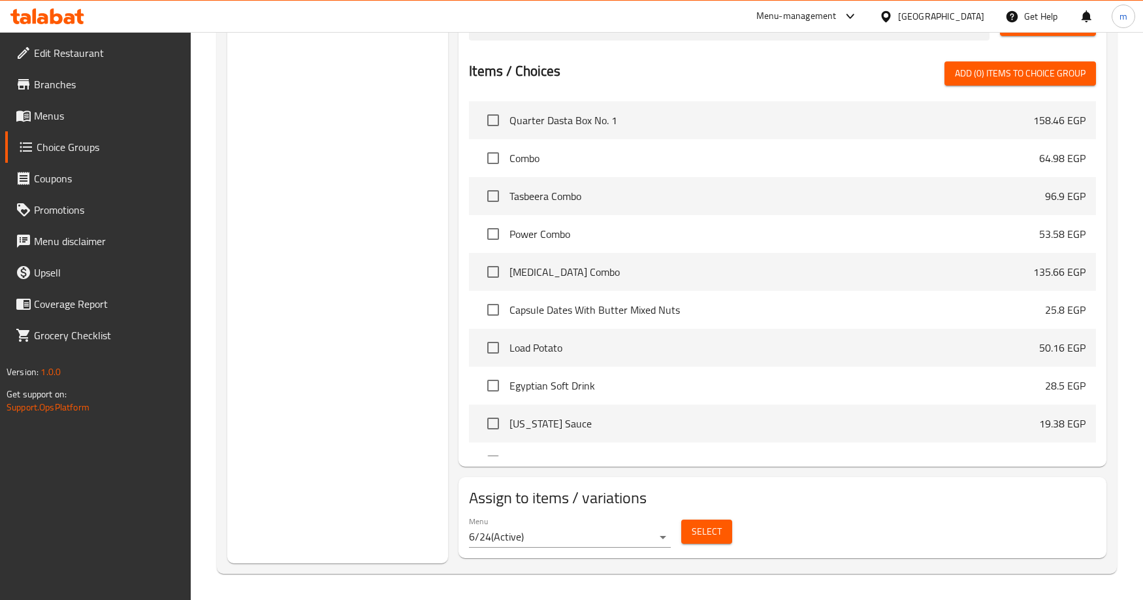
click at [374, 282] on div "Choice Groups Fuel Your Joy With A Combo 7 Fuel Your Joy 6 Your Choice Of Taste…" at bounding box center [337, 31] width 221 height 1064
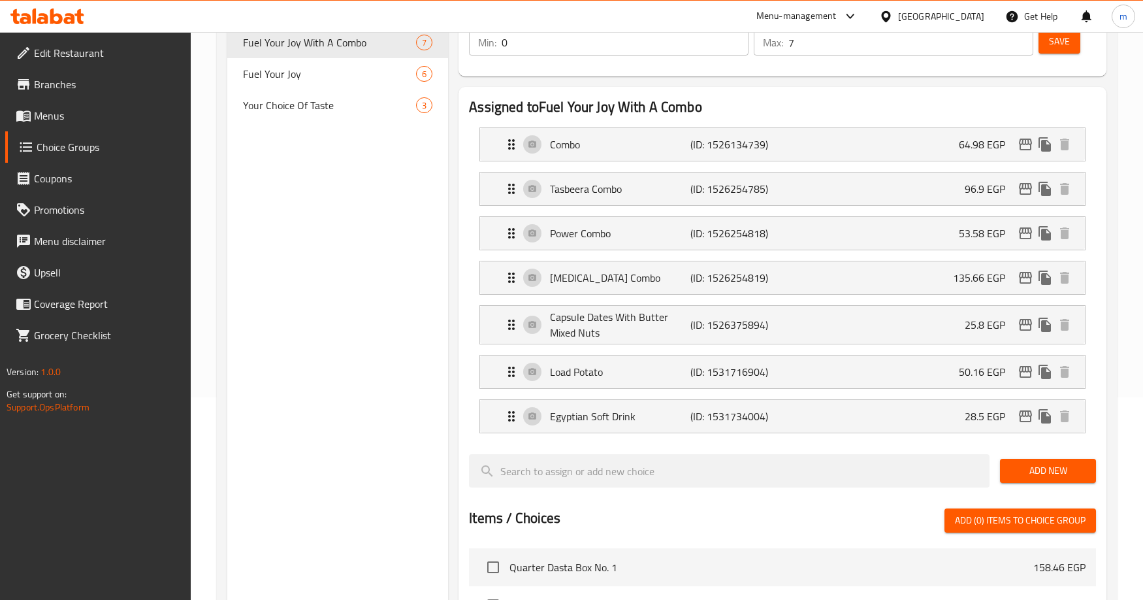
scroll to position [61, 0]
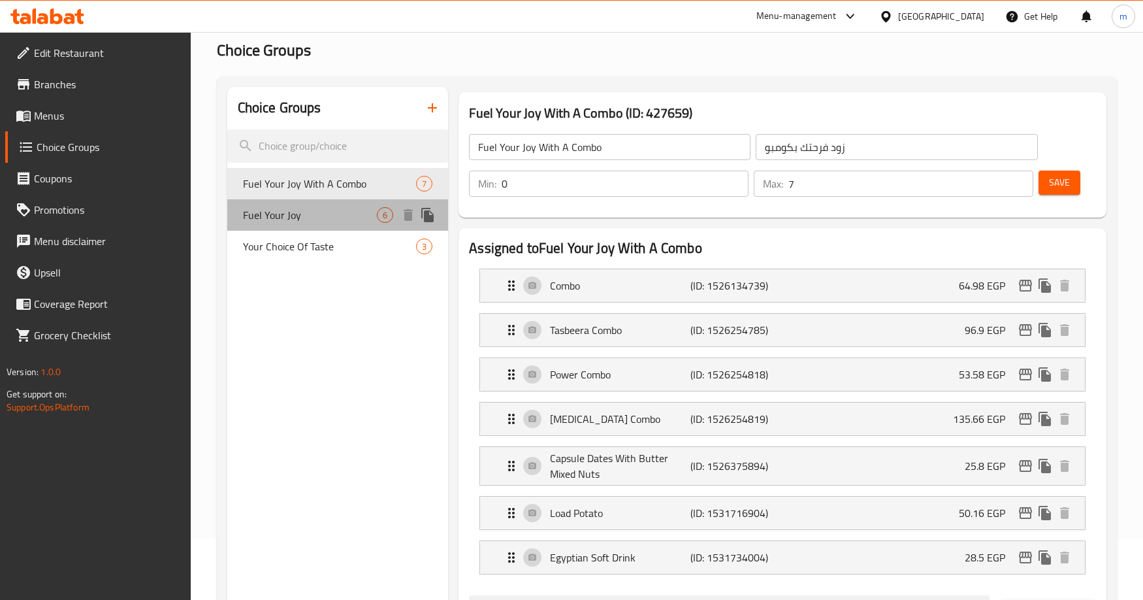
click at [325, 219] on span "Fuel Your Joy" at bounding box center [310, 215] width 134 height 16
type input "Fuel Your Joy"
type input "زود فرحتك"
type input "6"
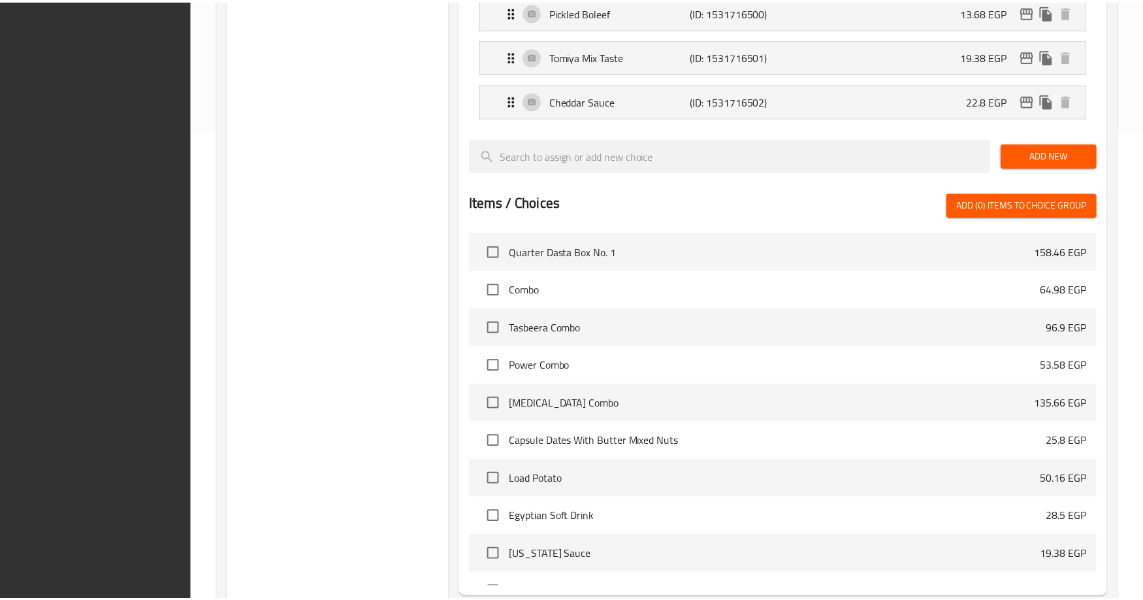
scroll to position [600, 0]
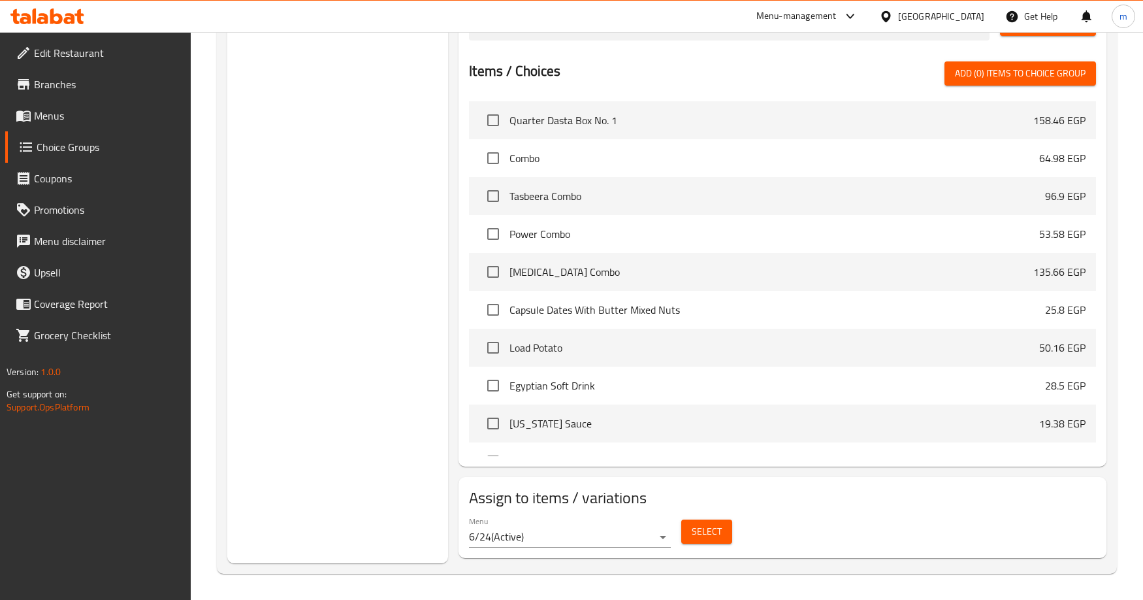
click at [398, 230] on div "Choice Groups Fuel Your Joy With A Combo 7 Fuel Your Joy 6 Your Choice Of Taste…" at bounding box center [337, 56] width 221 height 1015
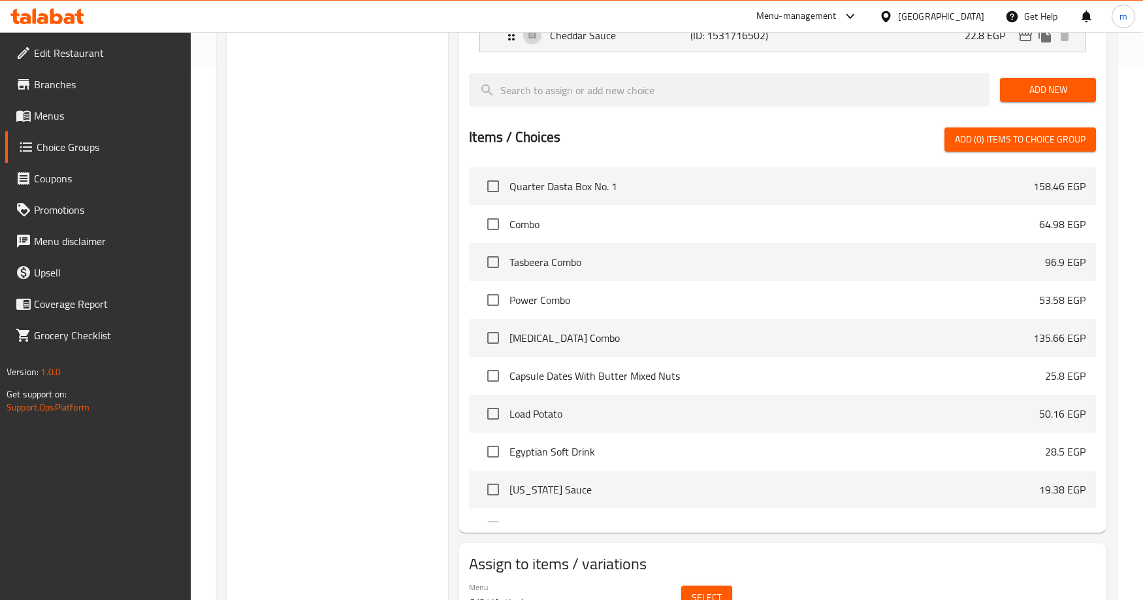
scroll to position [208, 0]
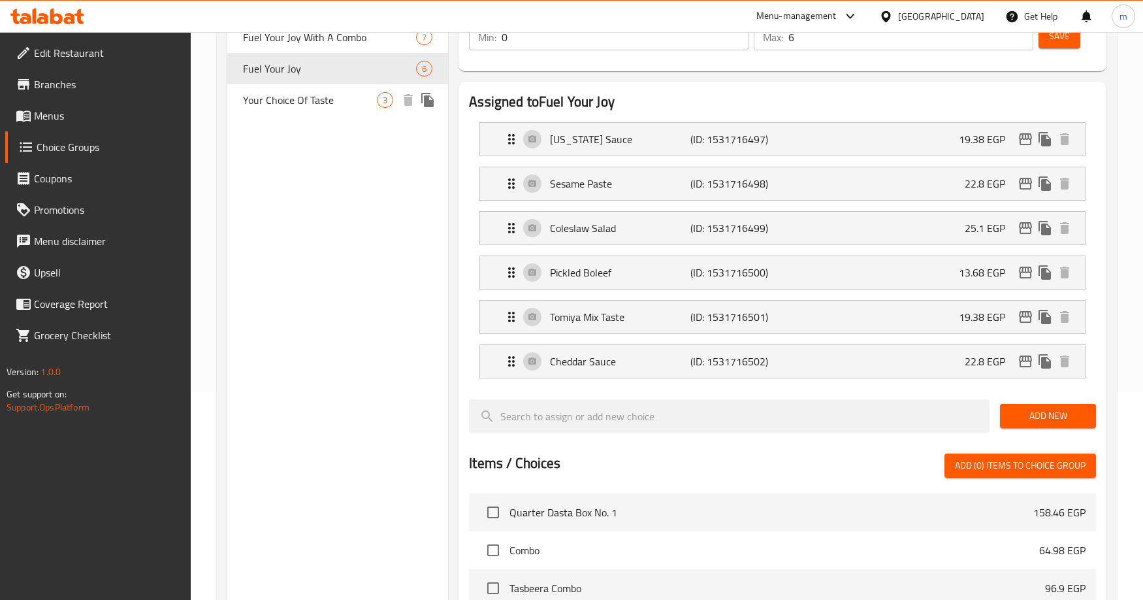
click at [331, 97] on span "Your Choice Of Taste" at bounding box center [310, 100] width 134 height 16
type input "Your Choice Of Taste"
type input "الاختيار للطعم"
type input "1"
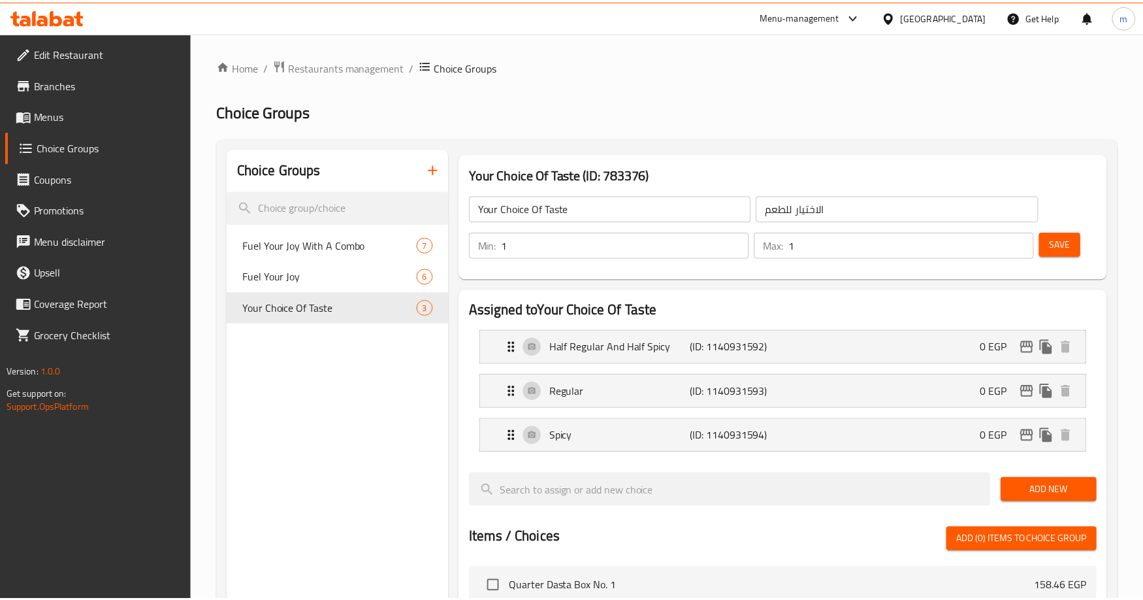
scroll to position [466, 0]
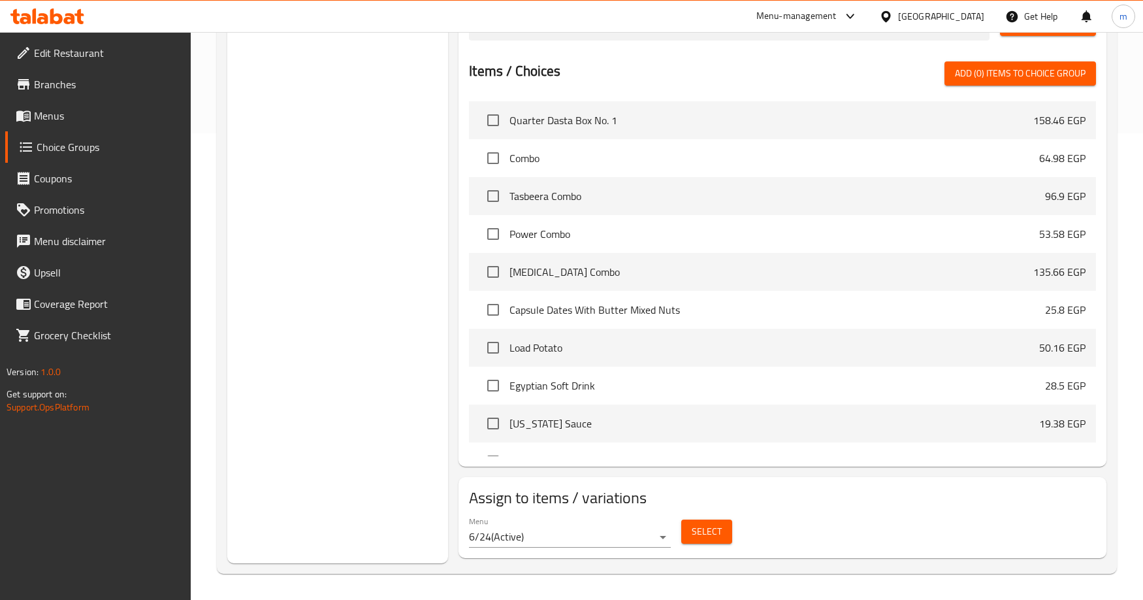
click at [419, 255] on div "Choice Groups Fuel Your Joy With A Combo 7 Fuel Your Joy 6 Your Choice Of Taste…" at bounding box center [337, 122] width 221 height 881
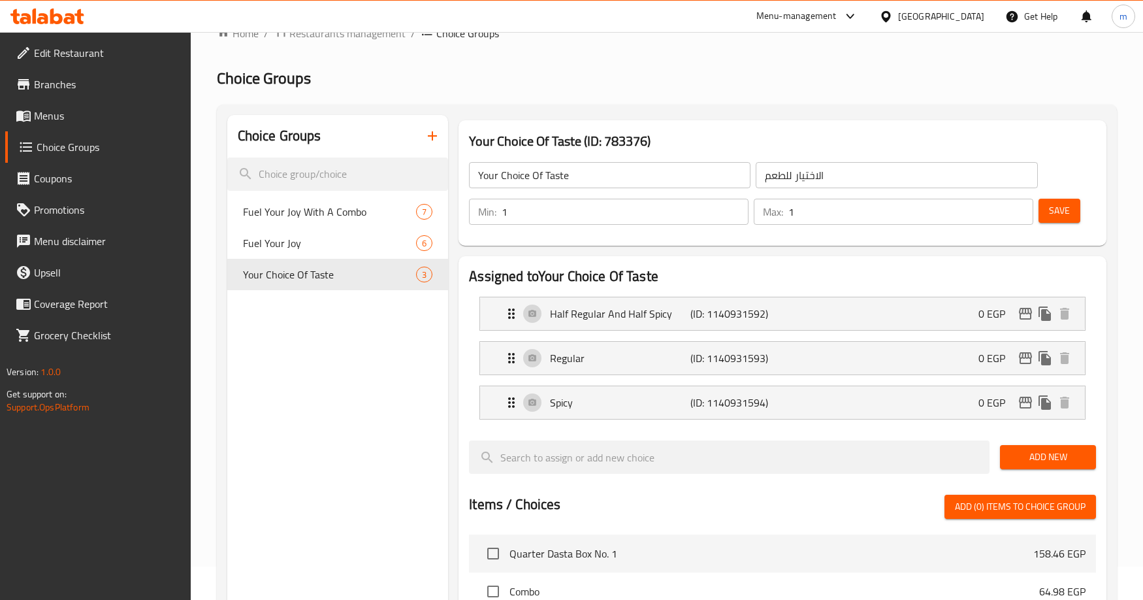
scroll to position [0, 0]
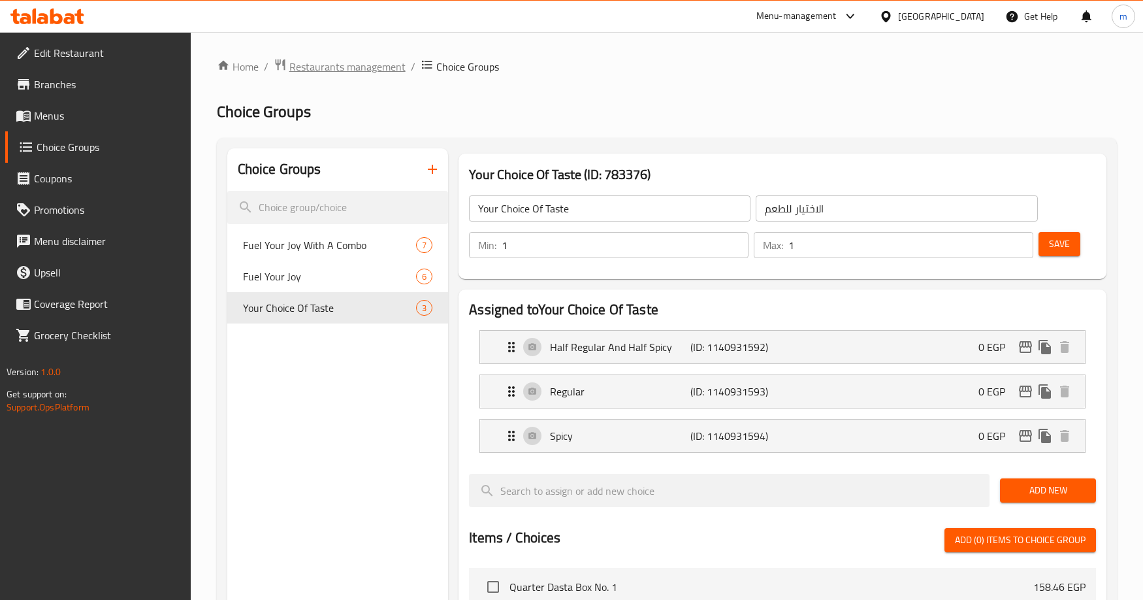
click at [377, 74] on span "Restaurants management" at bounding box center [347, 67] width 116 height 16
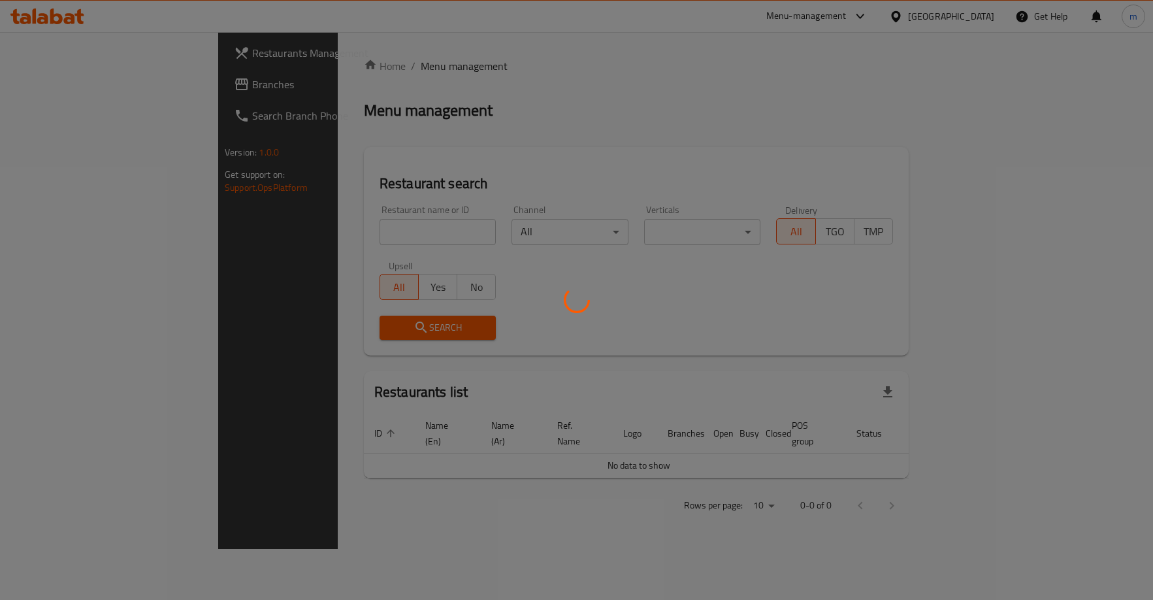
click at [71, 95] on div at bounding box center [576, 300] width 1153 height 600
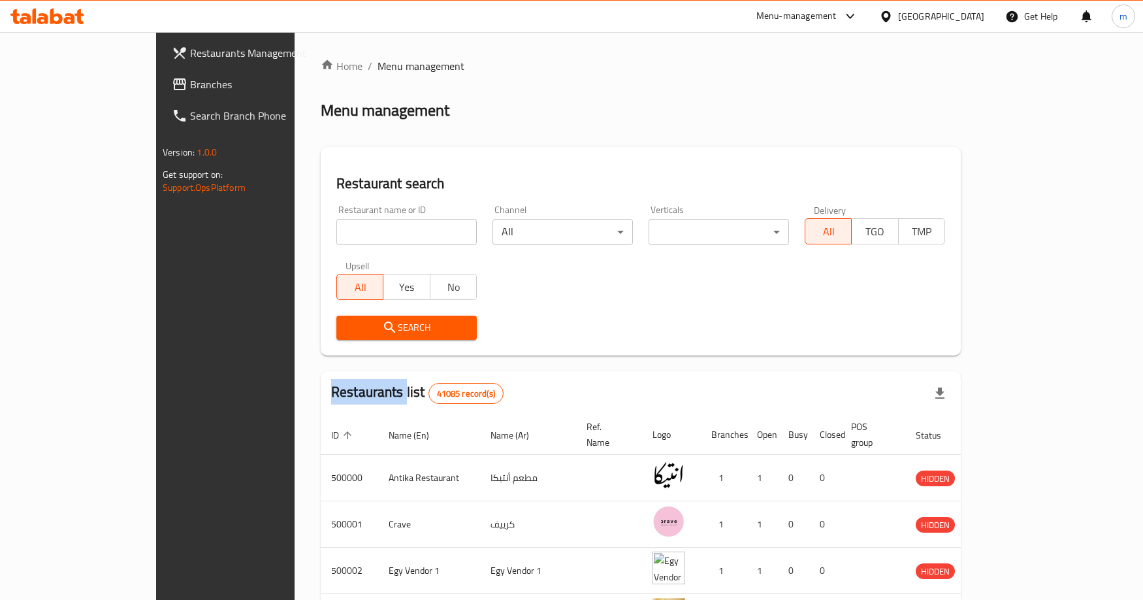
click at [71, 95] on div at bounding box center [571, 300] width 1143 height 600
click at [161, 95] on link "Branches" at bounding box center [254, 84] width 186 height 31
click at [190, 91] on span "Branches" at bounding box center [263, 84] width 146 height 16
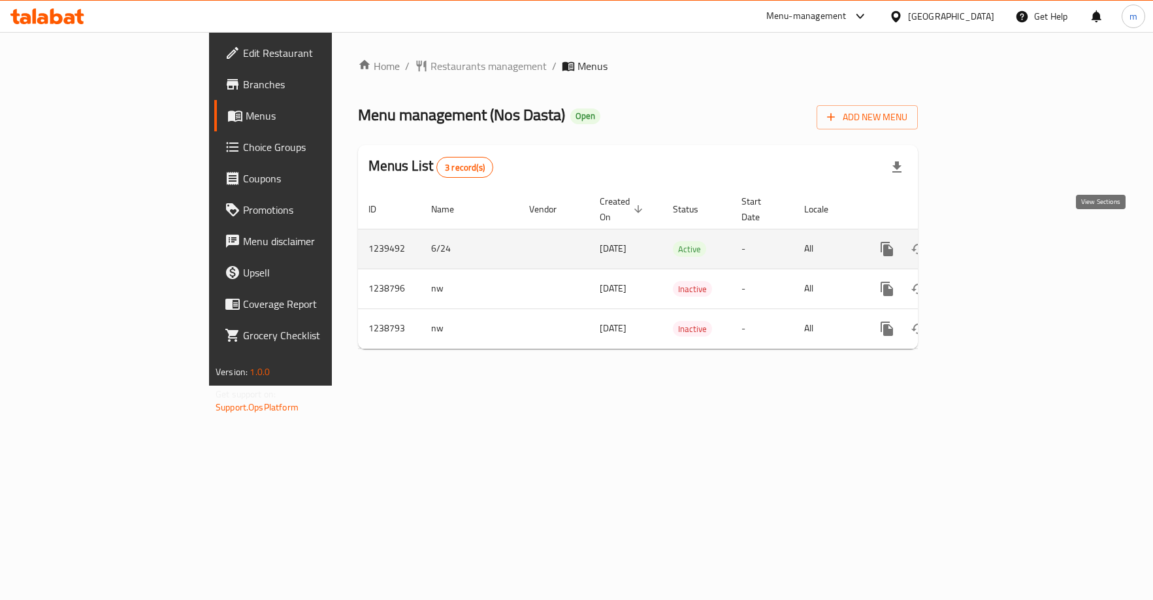
click at [989, 241] on icon "enhanced table" at bounding box center [981, 249] width 16 height 16
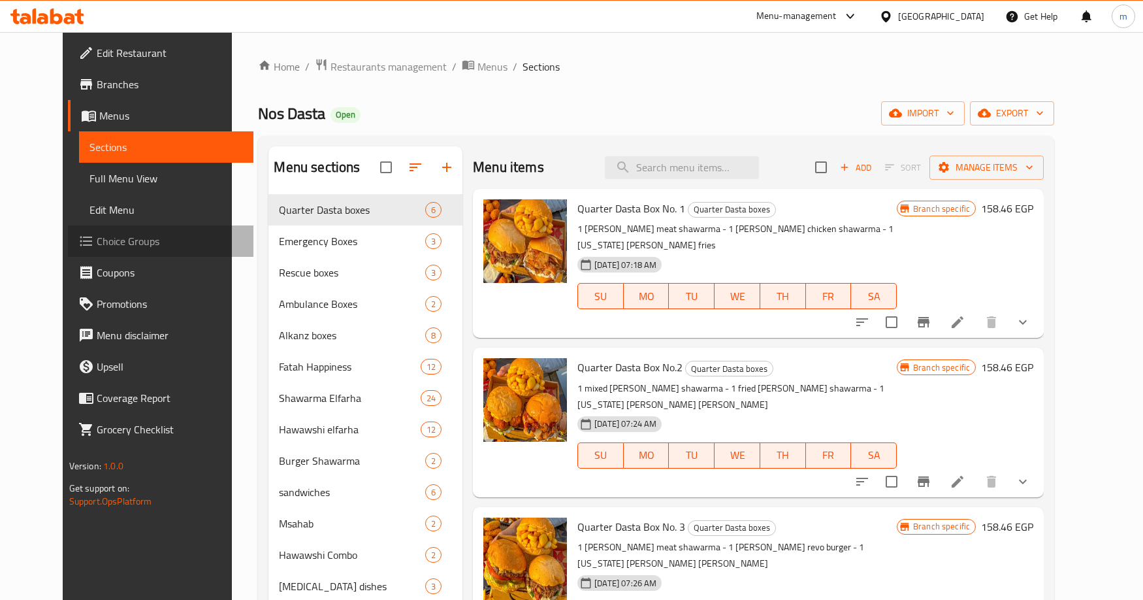
click at [97, 236] on span "Choice Groups" at bounding box center [170, 241] width 146 height 16
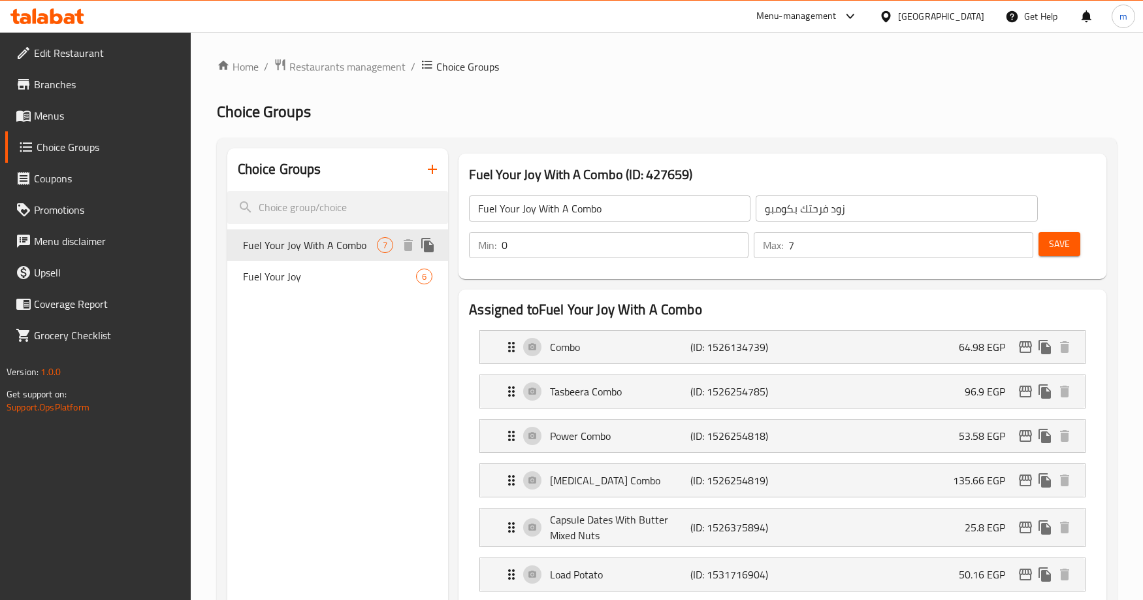
click at [323, 248] on span "Fuel Your Joy With A Combo" at bounding box center [310, 245] width 134 height 16
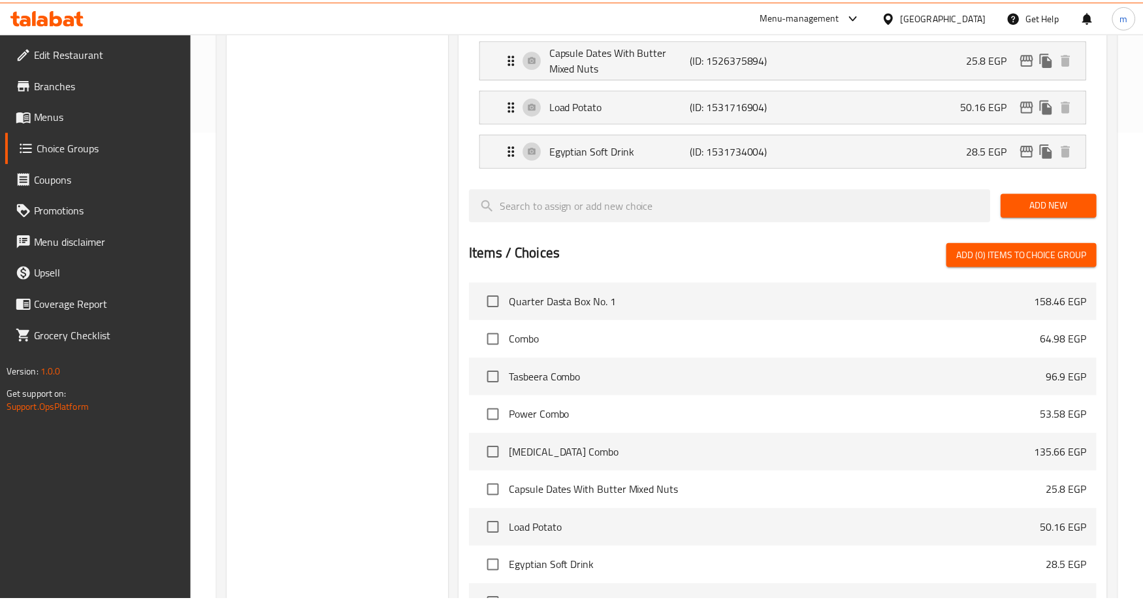
scroll to position [649, 0]
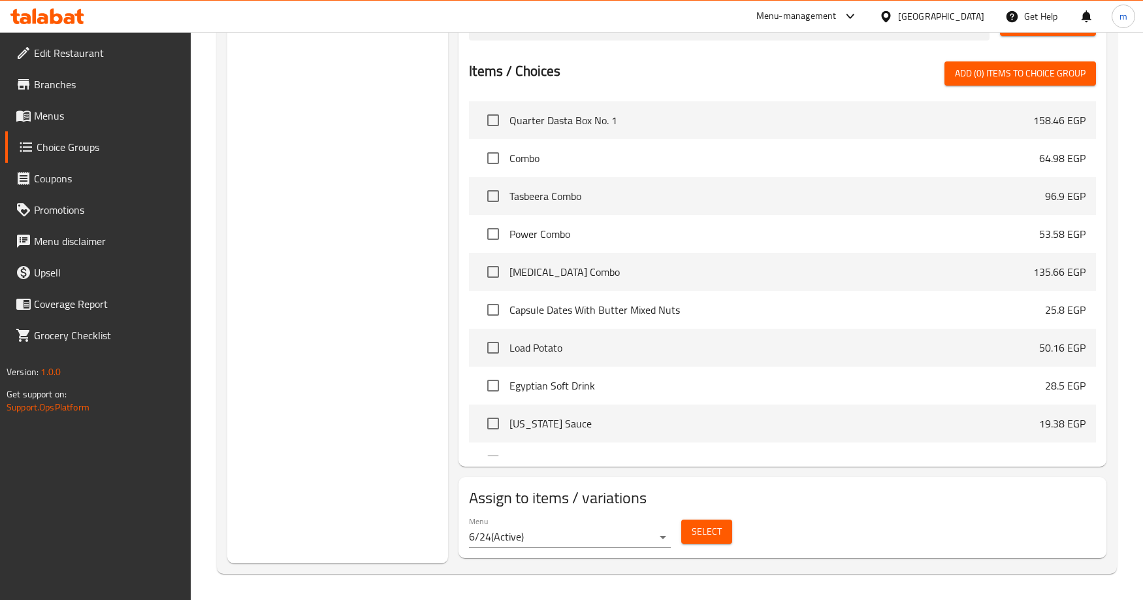
drag, startPoint x: 355, startPoint y: 269, endPoint x: 336, endPoint y: 270, distance: 19.0
click at [355, 269] on div "Choice Groups Fuel Your Joy With A Combo 7 Fuel Your Joy 6" at bounding box center [337, 31] width 221 height 1064
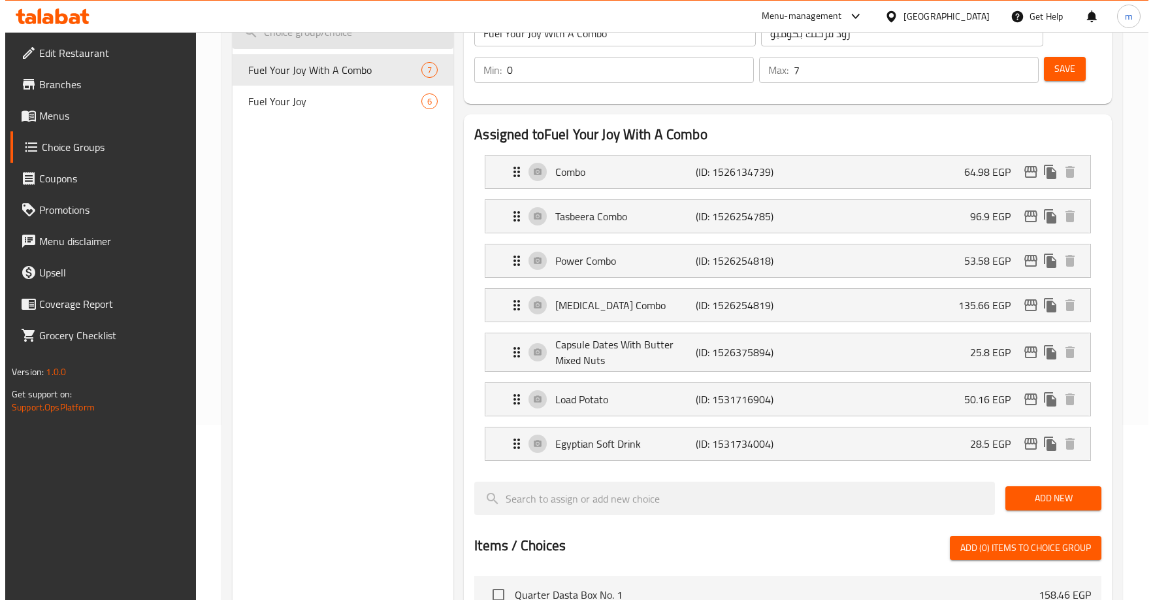
scroll to position [0, 0]
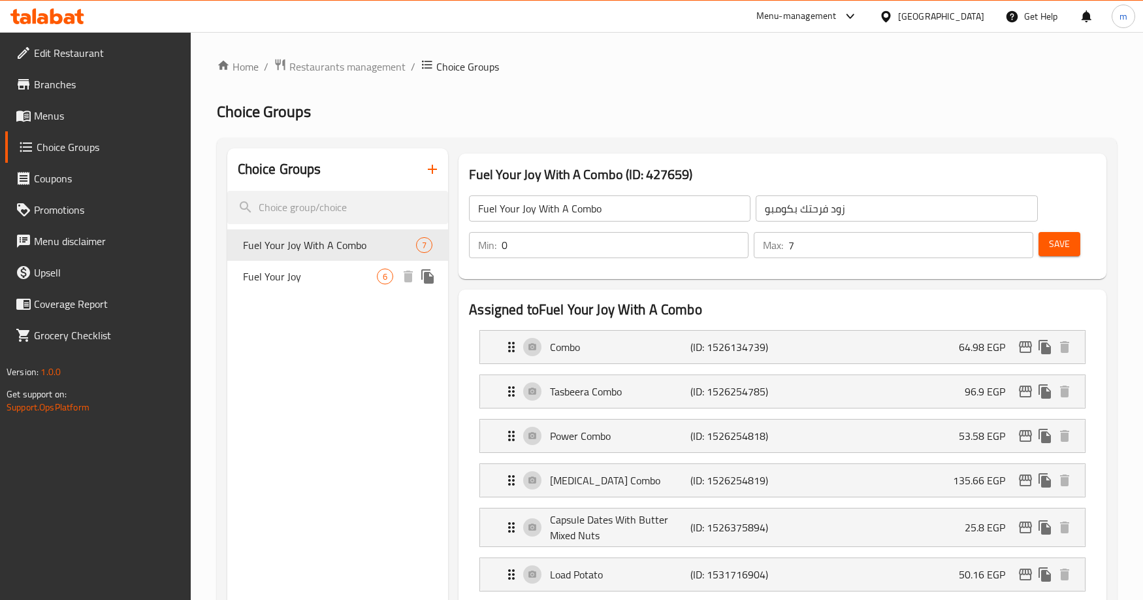
click at [301, 272] on span "Fuel Your Joy" at bounding box center [310, 277] width 134 height 16
type input "Fuel Your Joy"
type input "زود فرحتك"
type input "6"
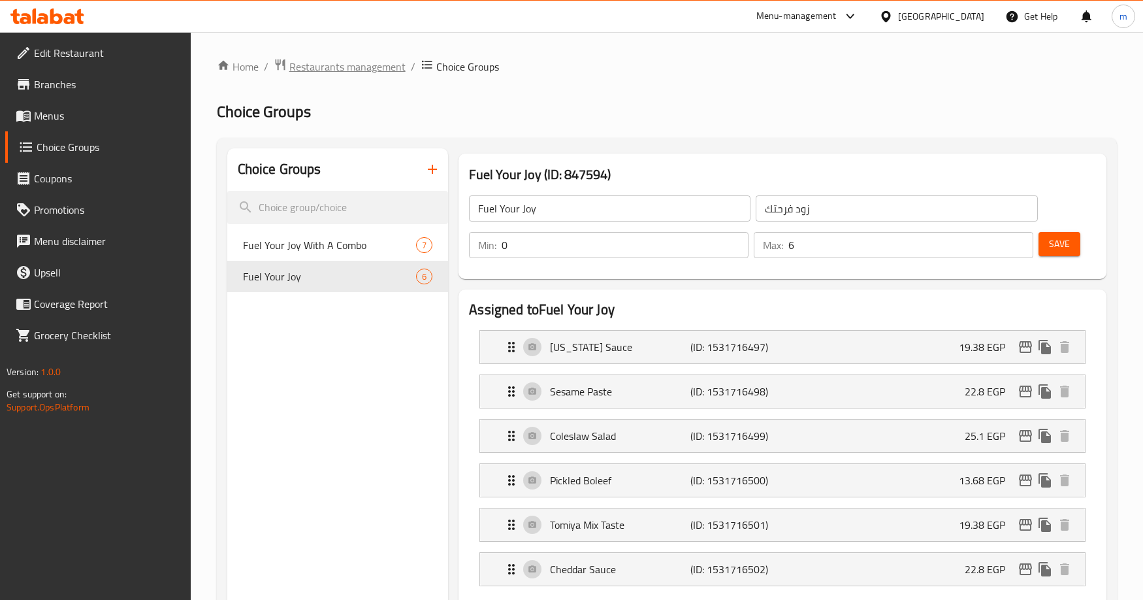
click at [332, 70] on span "Restaurants management" at bounding box center [347, 67] width 116 height 16
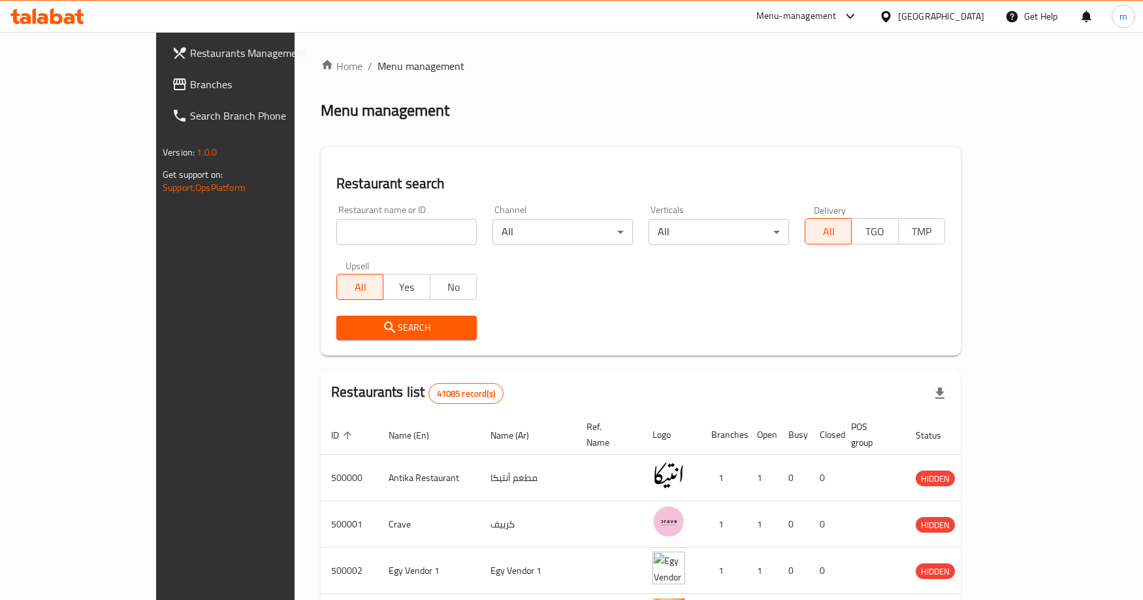
click at [190, 84] on span "Branches" at bounding box center [263, 84] width 146 height 16
